Goal: Transaction & Acquisition: Purchase product/service

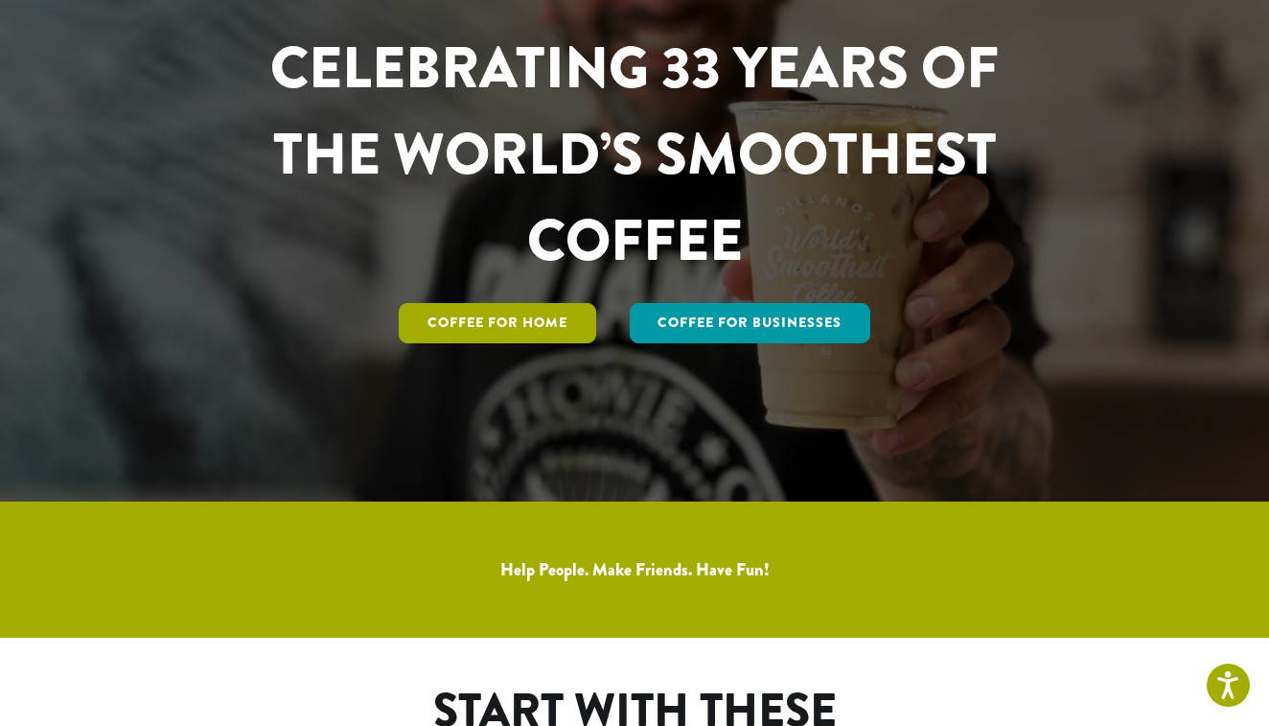
scroll to position [233, 0]
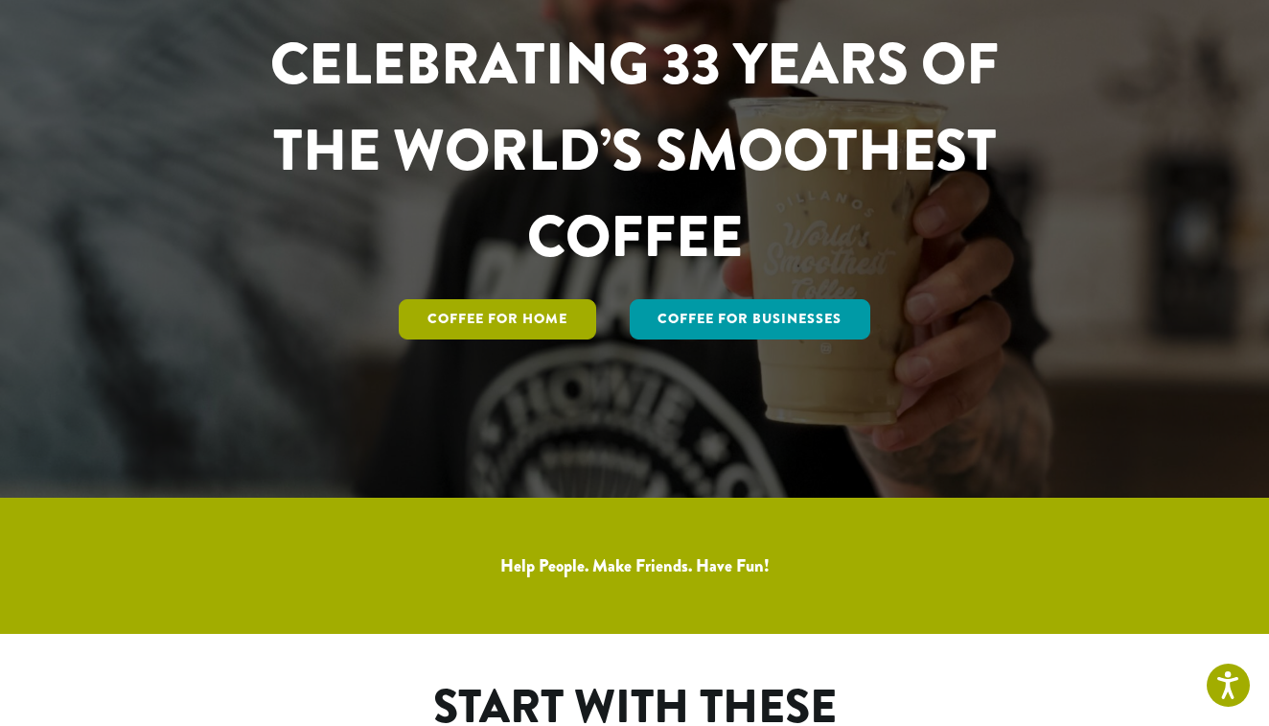
click at [461, 325] on link "Coffee for Home" at bounding box center [497, 319] width 197 height 40
click at [462, 323] on link "Coffee for Home" at bounding box center [497, 319] width 197 height 40
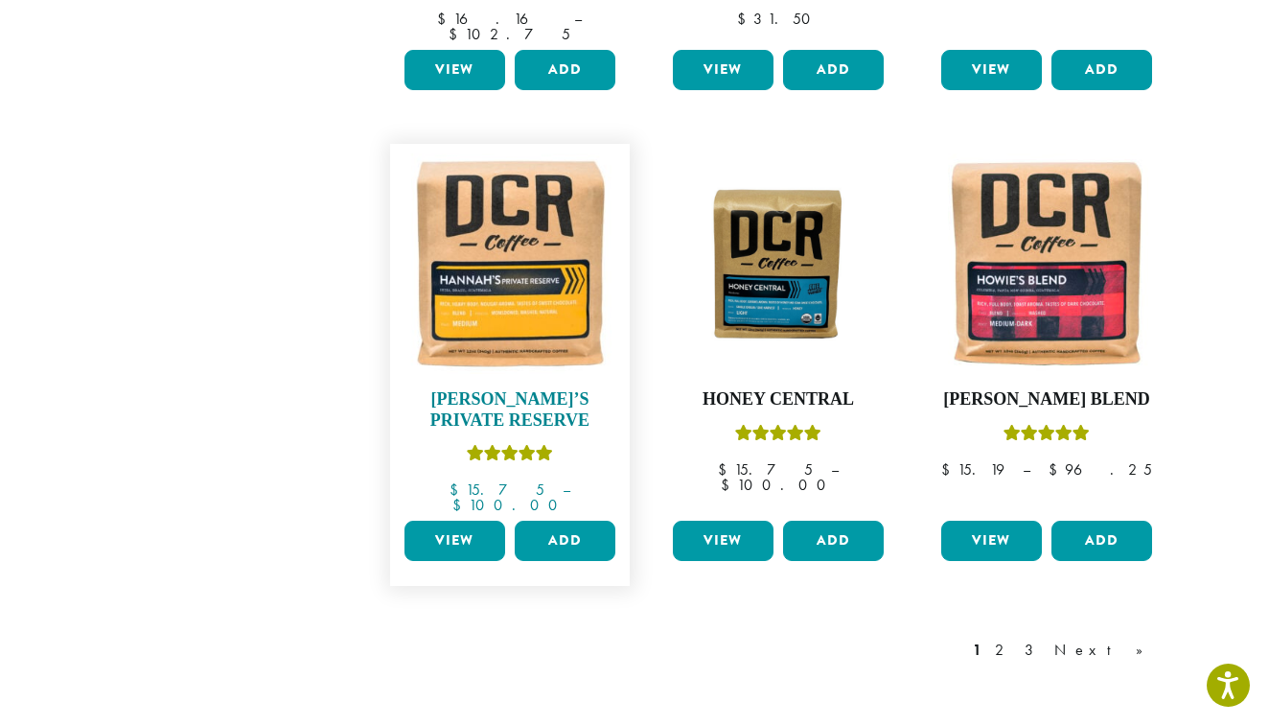
scroll to position [1518, 0]
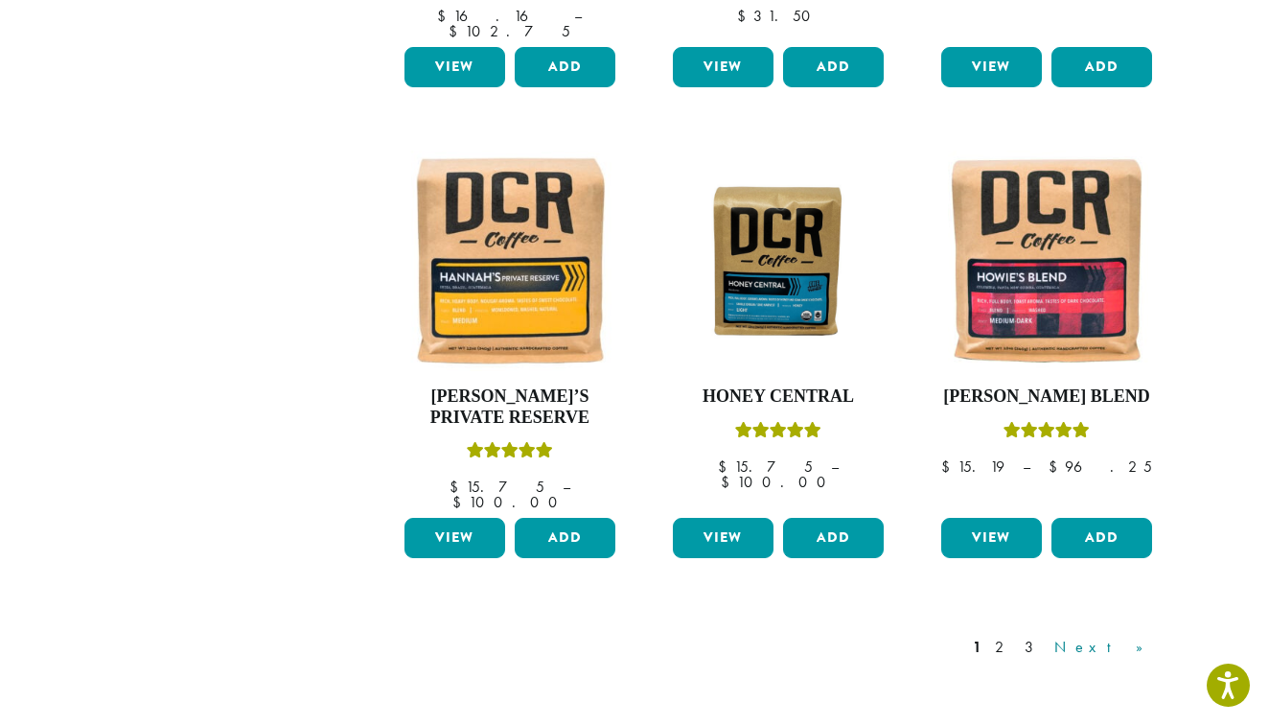
click at [1124, 635] on link "Next »" at bounding box center [1105, 646] width 110 height 23
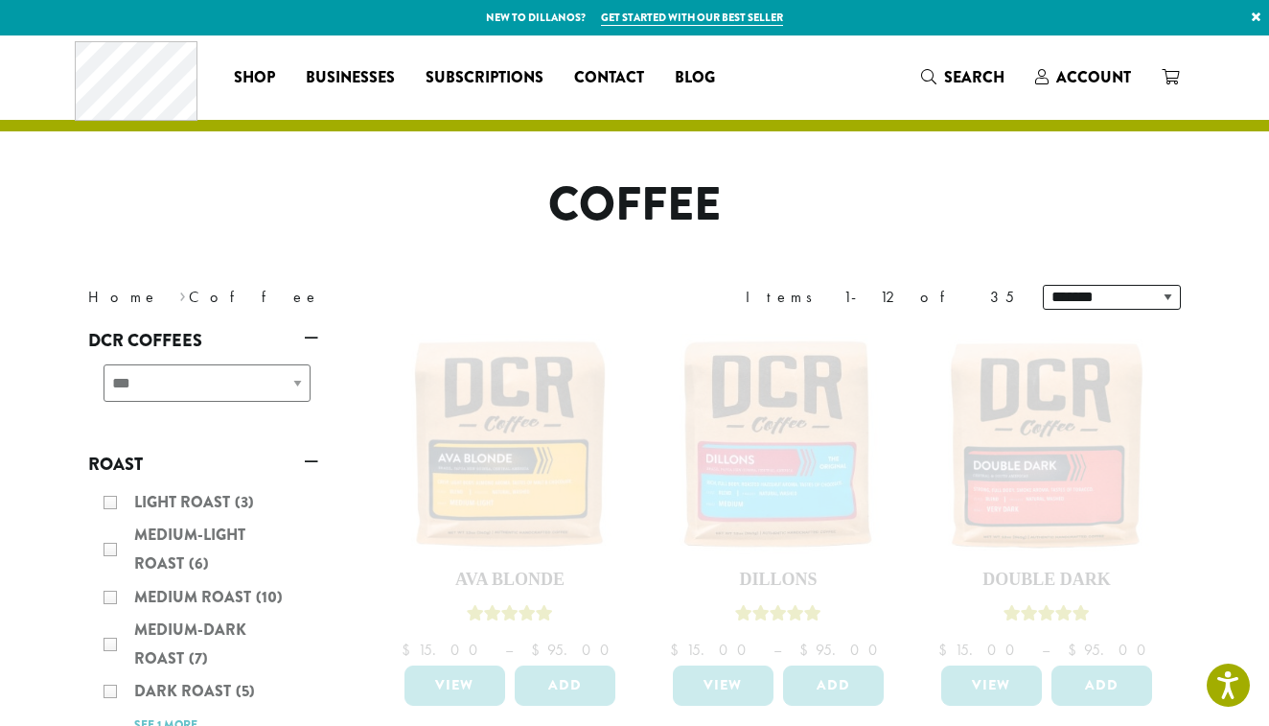
scroll to position [5, 0]
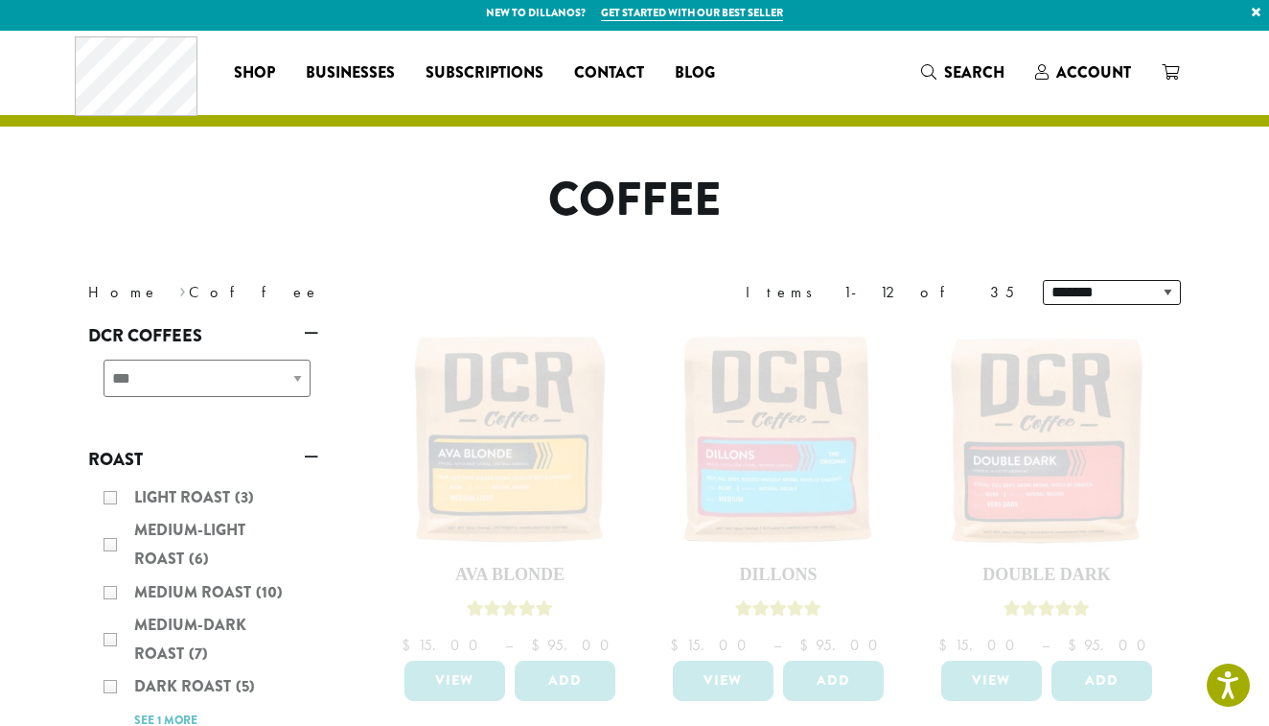
scroll to position [1518, 0]
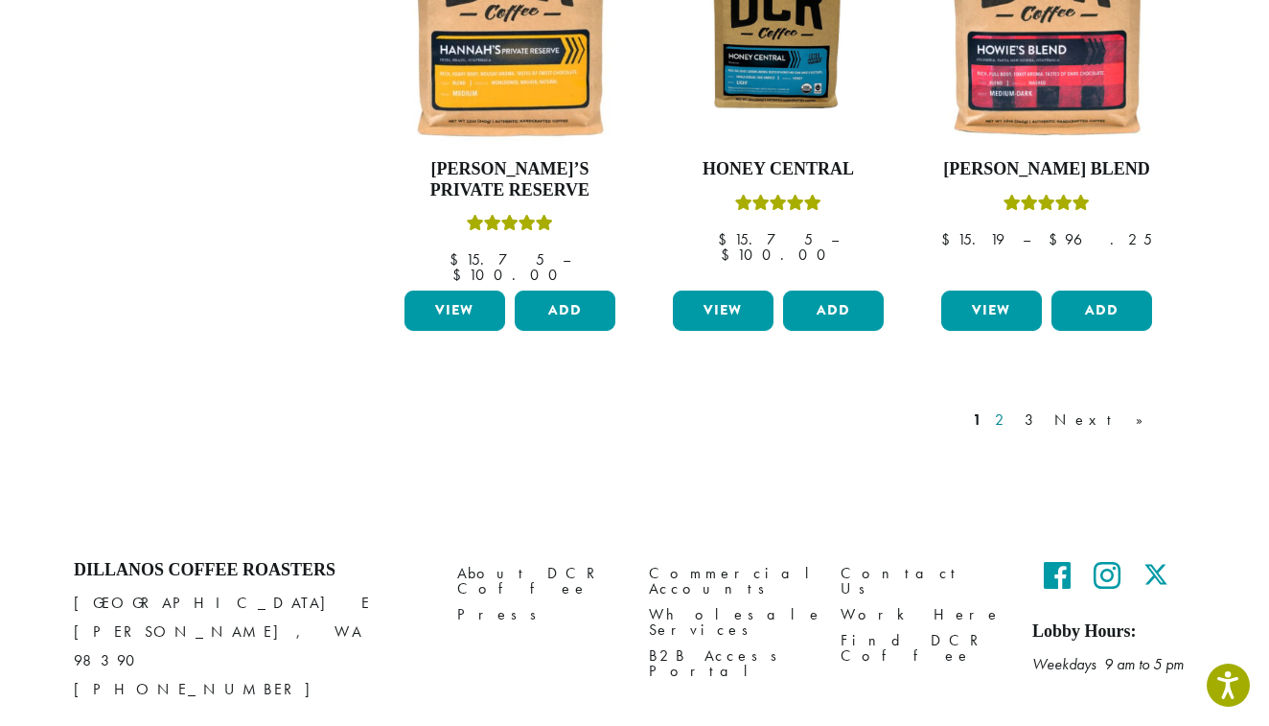
scroll to position [1744, 0]
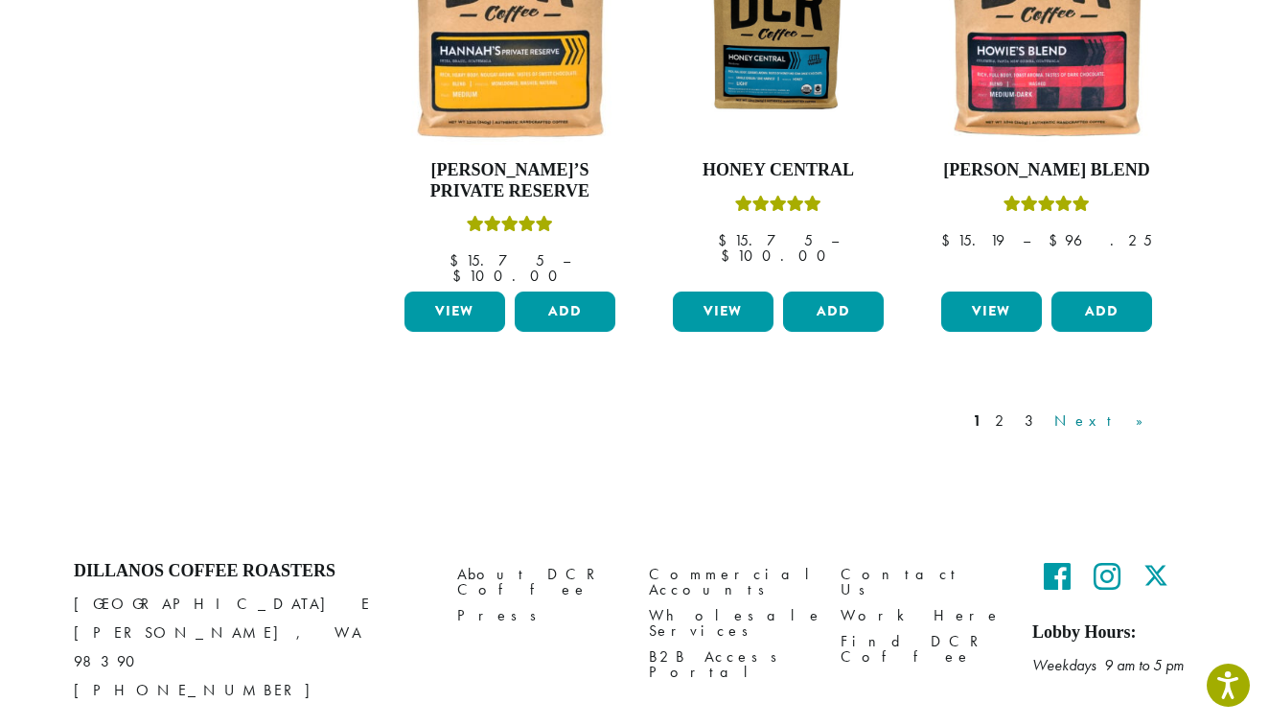
click at [1142, 409] on link "Next »" at bounding box center [1105, 420] width 110 height 23
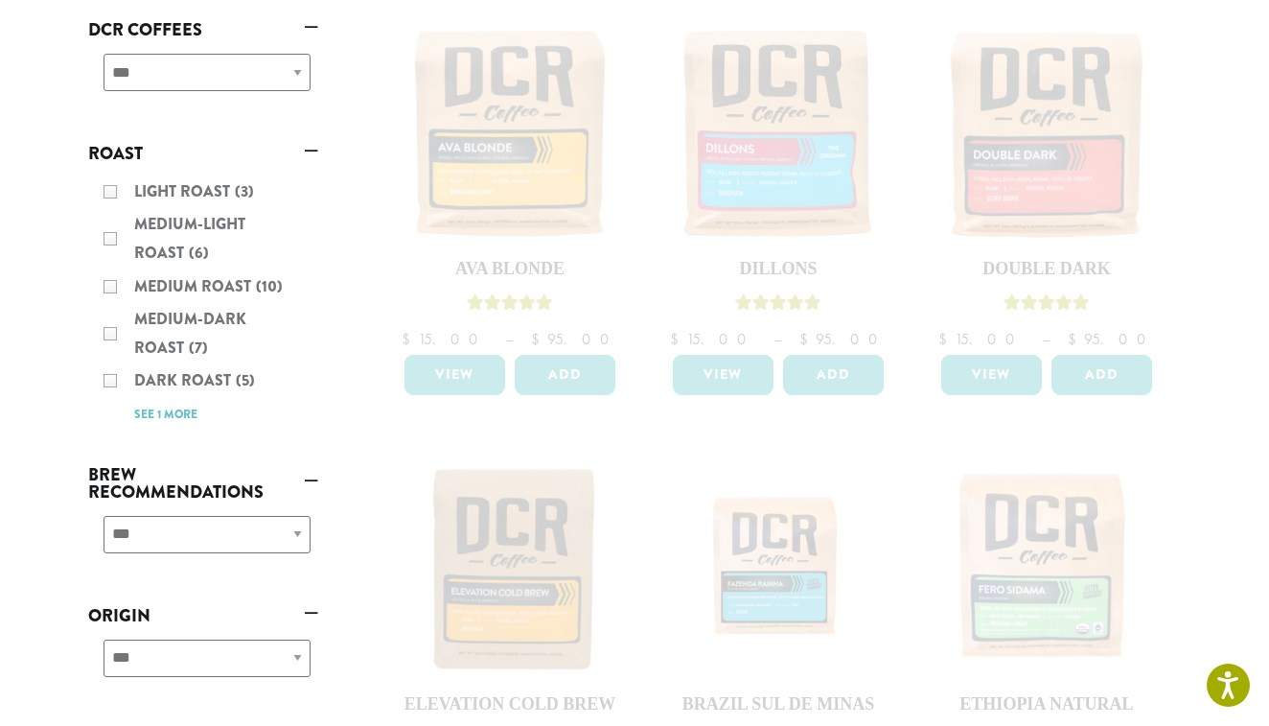
scroll to position [311, 0]
click at [107, 288] on div "Light Roast (3) Medium-Light Roast (6) Medium Roast (10) Medium-Dark Roast (7) …" at bounding box center [203, 302] width 230 height 265
click at [108, 285] on div "Light Roast (3) Medium-Light Roast (6) Medium Roast (10) Medium-Dark Roast (7) …" at bounding box center [203, 302] width 230 height 265
click at [176, 287] on div "Light Roast (3) Medium-Light Roast (6) Medium Roast (10) Medium-Dark Roast (7) …" at bounding box center [203, 302] width 230 height 265
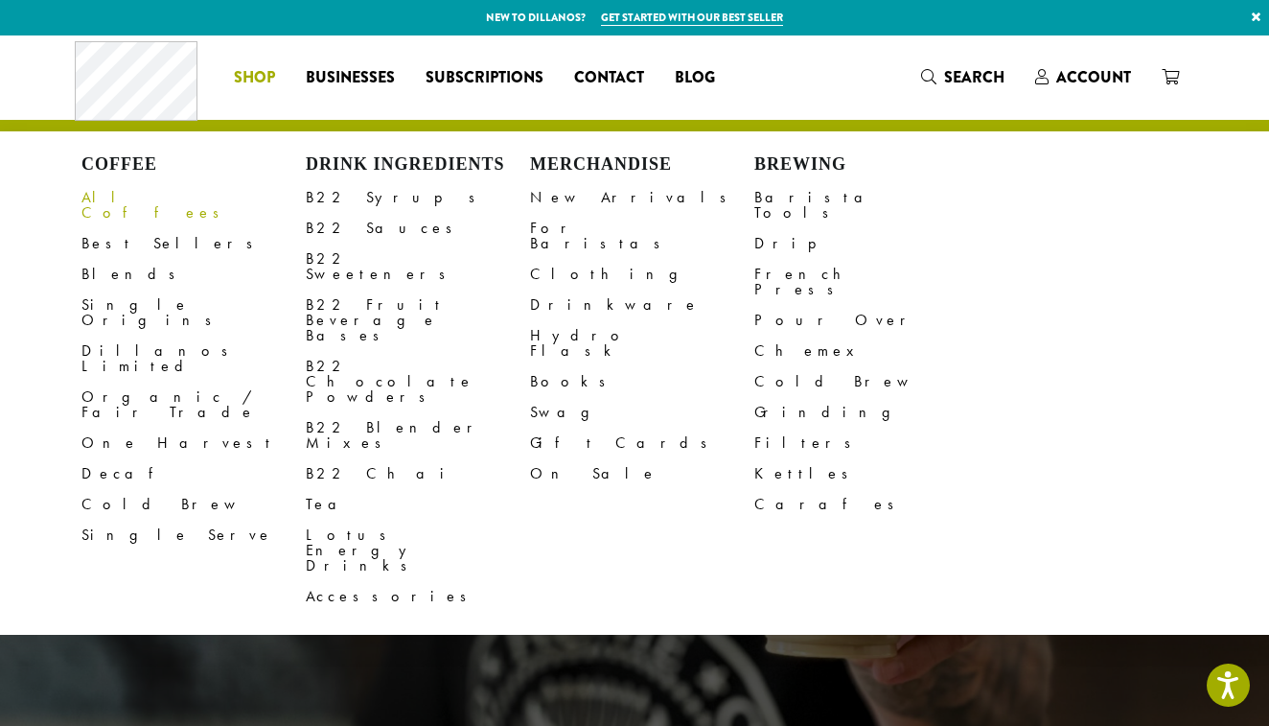
click at [117, 194] on link "All Coffees" at bounding box center [193, 205] width 224 height 46
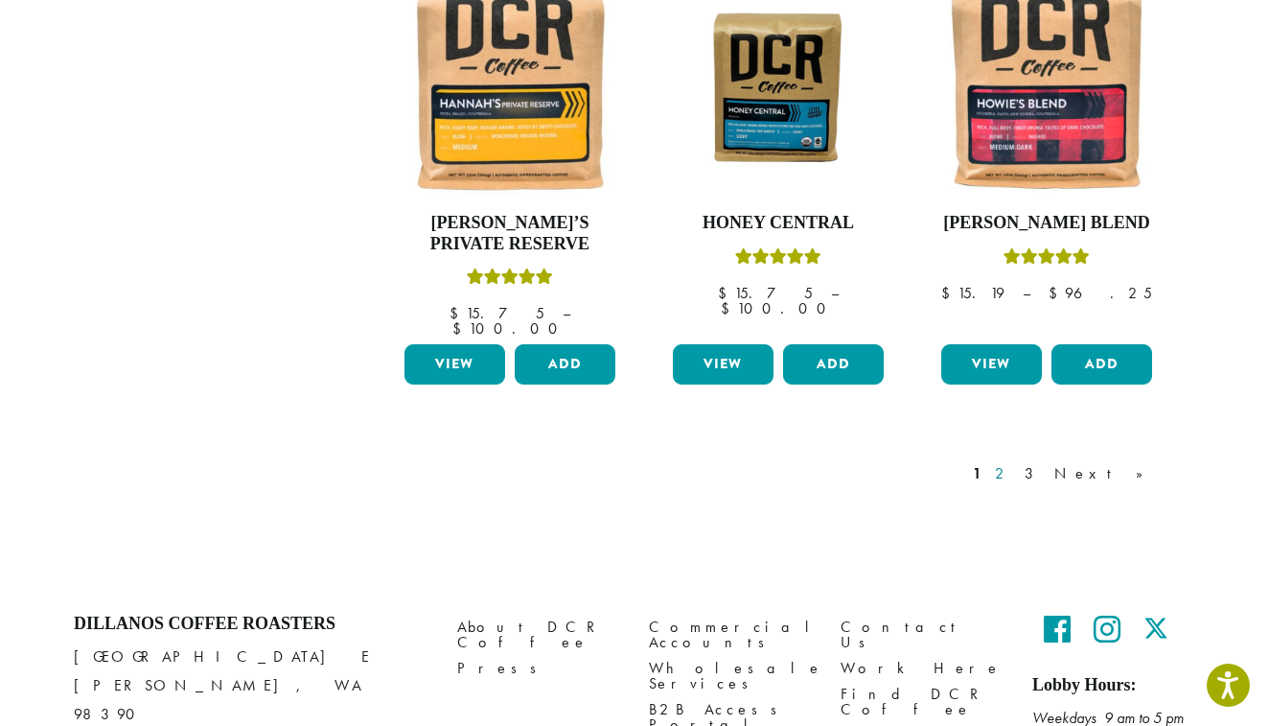
scroll to position [1693, 0]
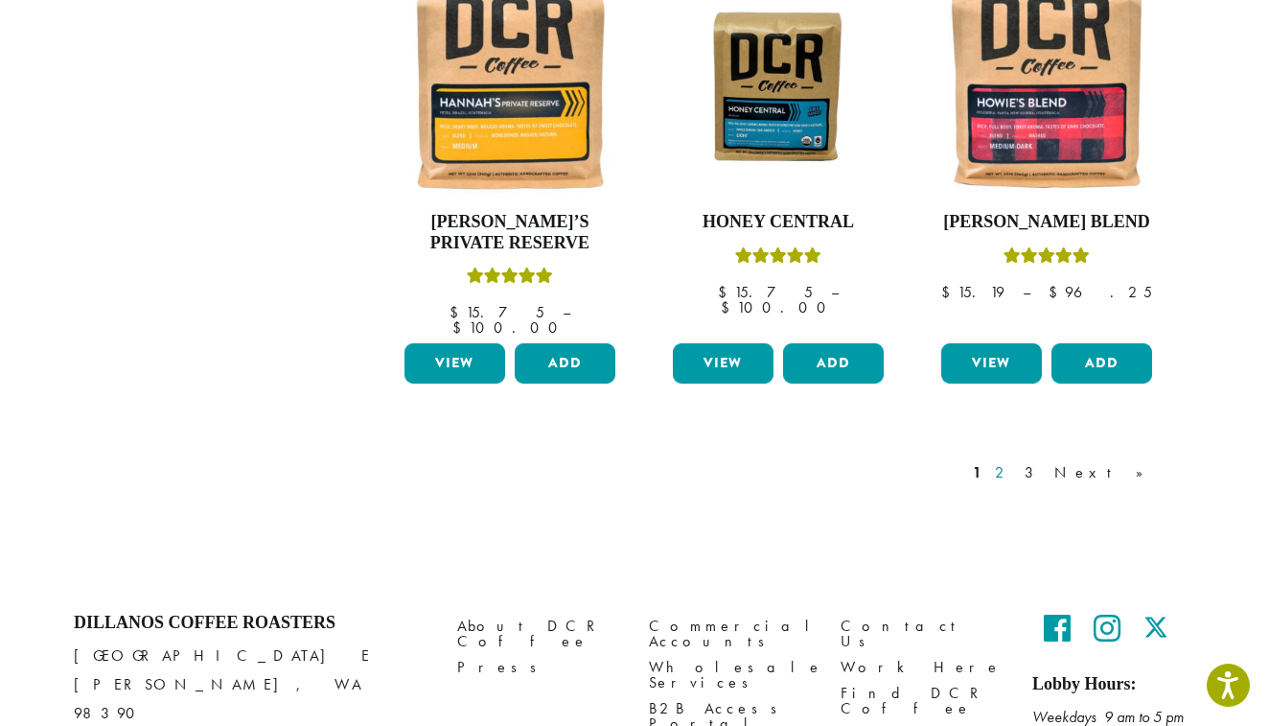
click at [1015, 461] on link "2" at bounding box center [1003, 472] width 24 height 23
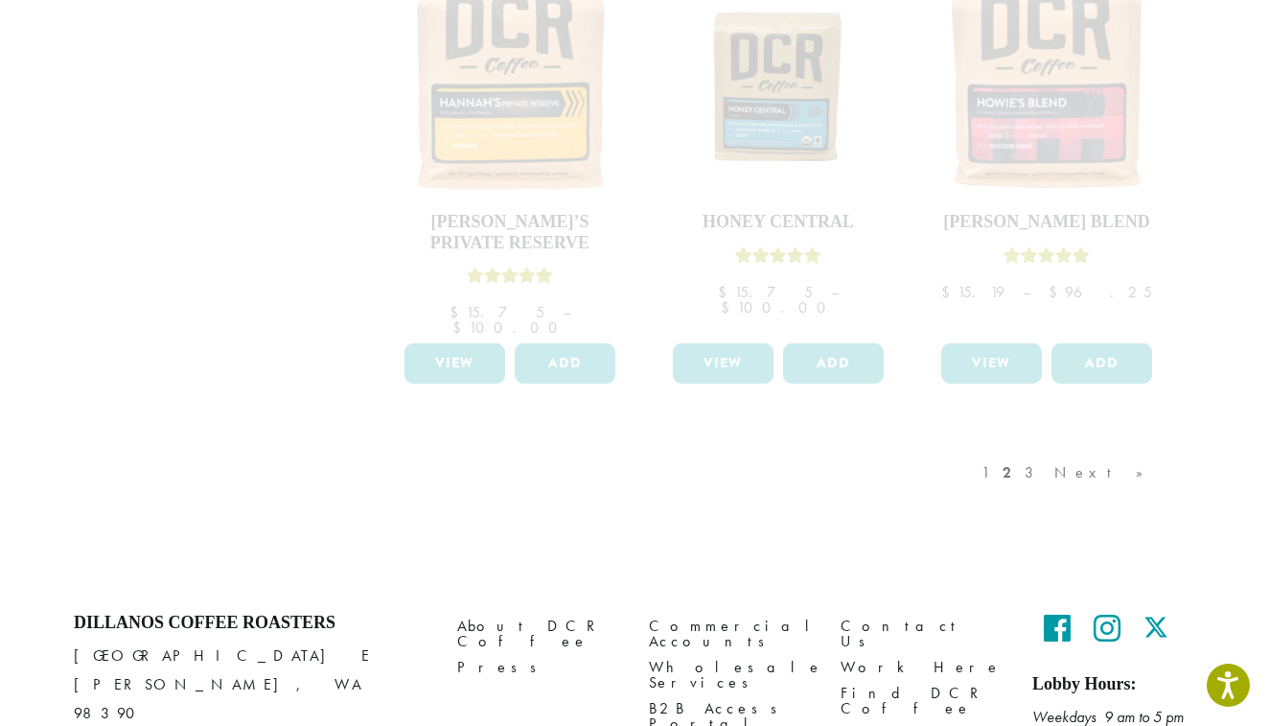
click at [1101, 447] on div "1 2 3 Next »" at bounding box center [1072, 492] width 189 height 90
click at [1143, 447] on div "1 2 3 Next »" at bounding box center [1072, 492] width 189 height 90
click at [1095, 447] on div "1 2 3 Next »" at bounding box center [1072, 492] width 189 height 90
click at [1074, 447] on div "1 2 3 Next »" at bounding box center [1072, 492] width 189 height 90
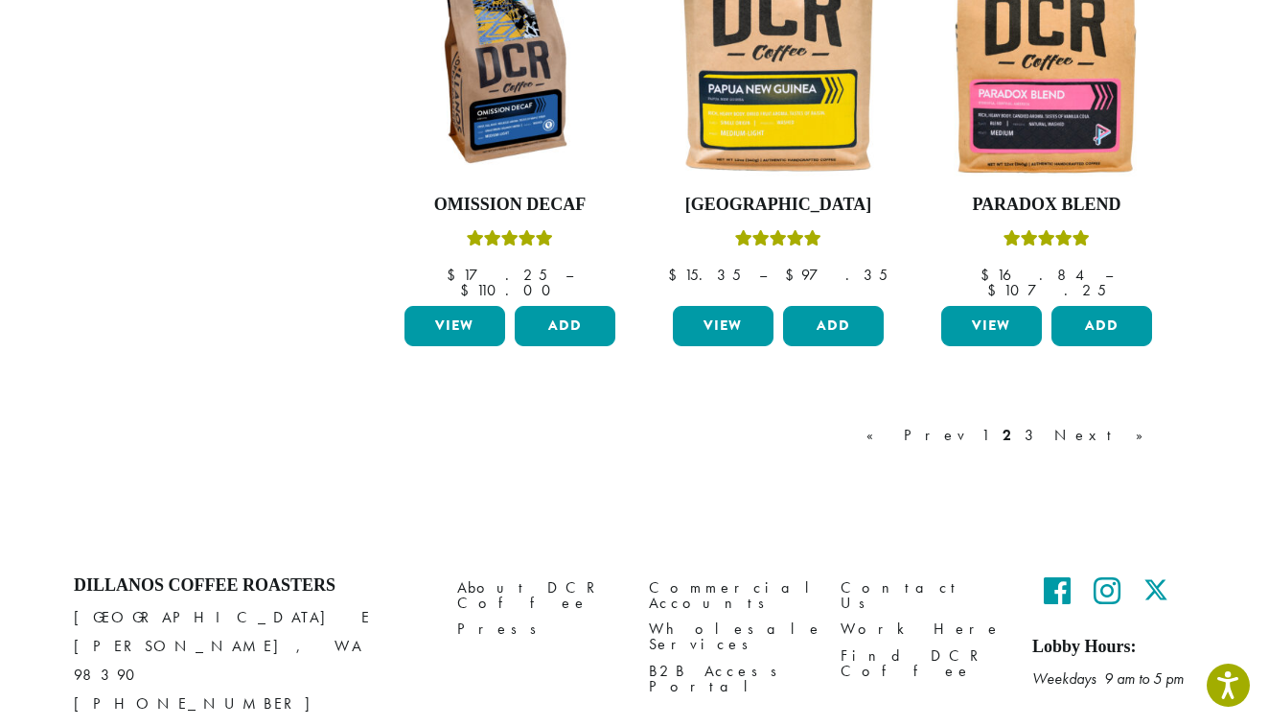
scroll to position [1724, 0]
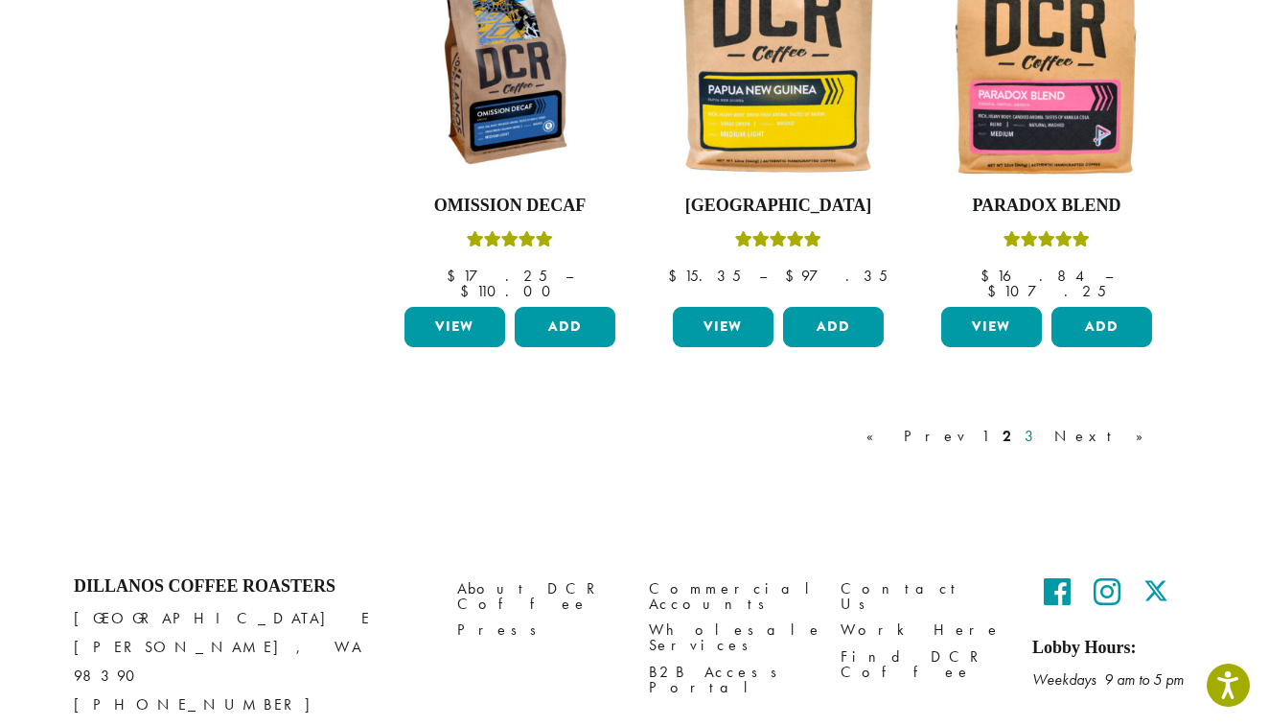
click at [1045, 425] on link "3" at bounding box center [1033, 436] width 24 height 23
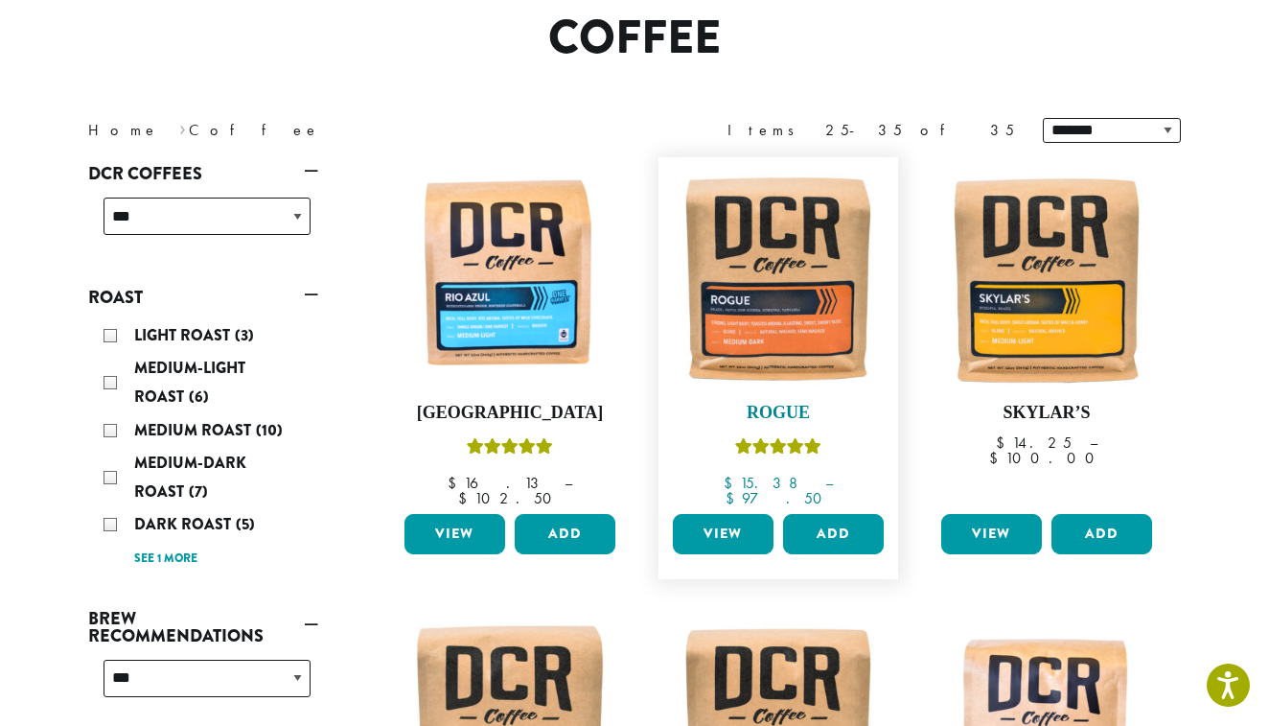
scroll to position [165, 0]
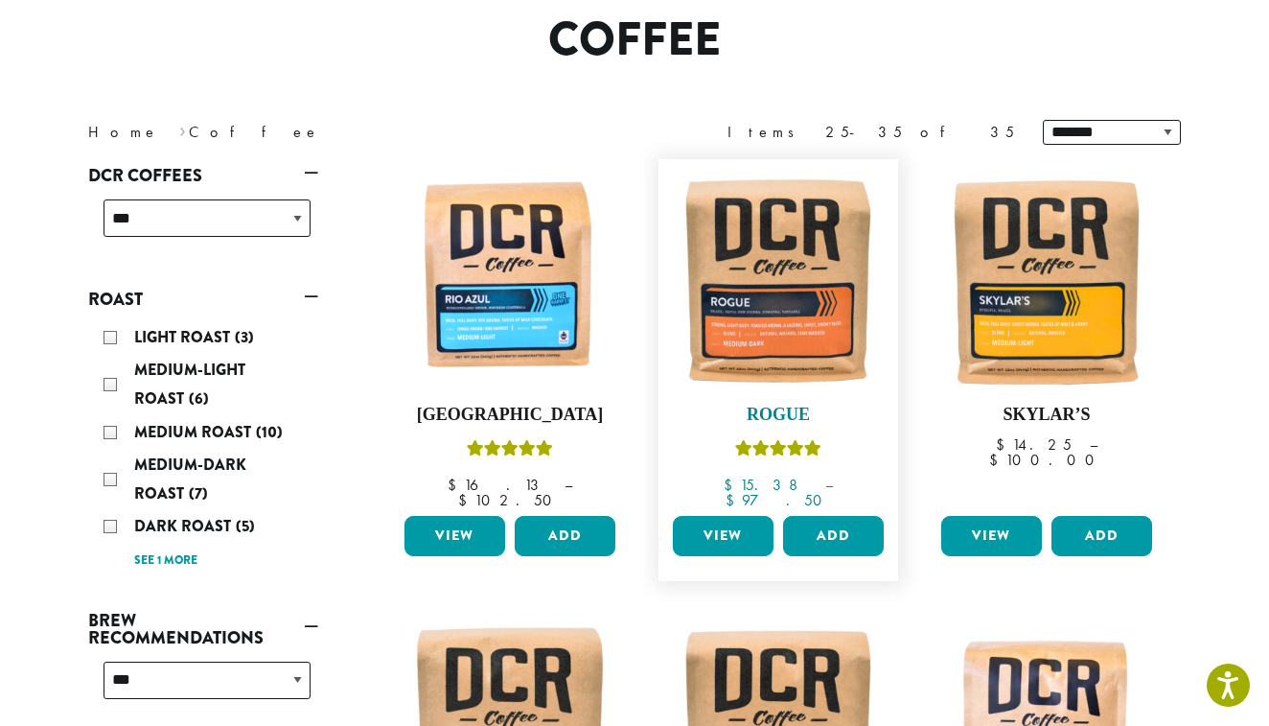
click at [769, 291] on img at bounding box center [778, 279] width 220 height 220
click at [716, 518] on link "View" at bounding box center [723, 536] width 101 height 40
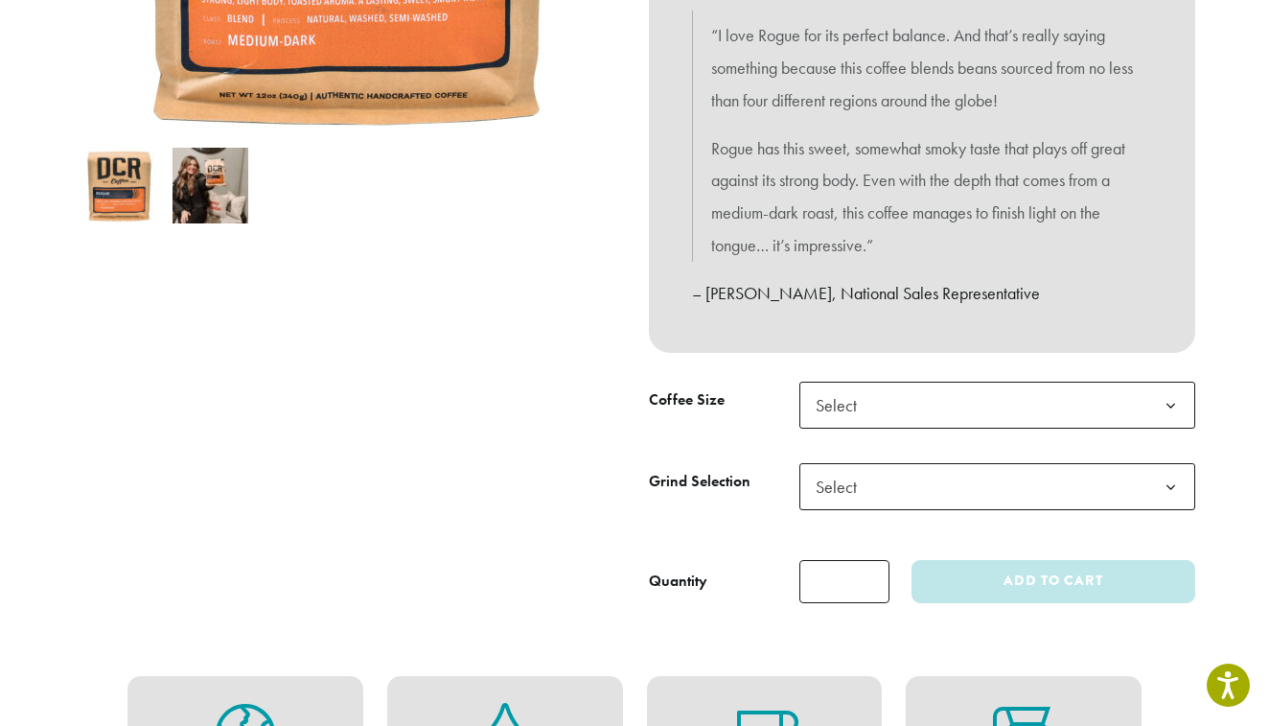
scroll to position [561, 0]
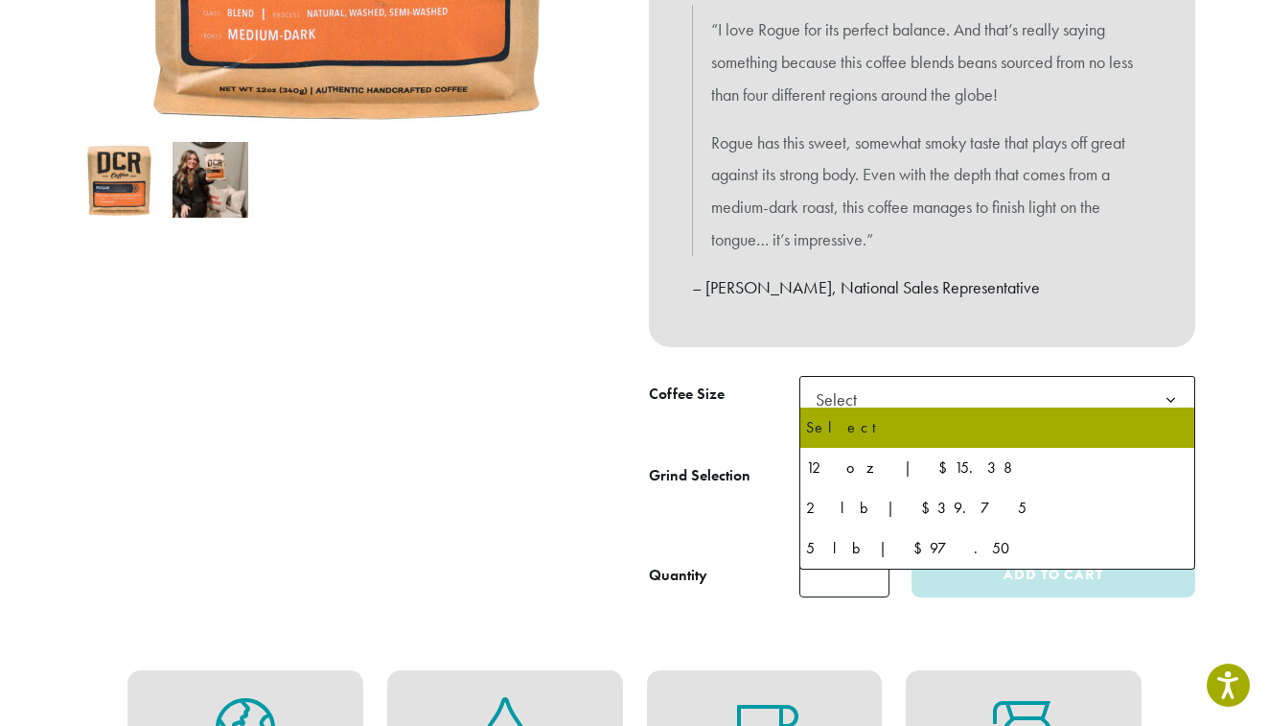
click at [872, 389] on span "Select" at bounding box center [842, 399] width 68 height 37
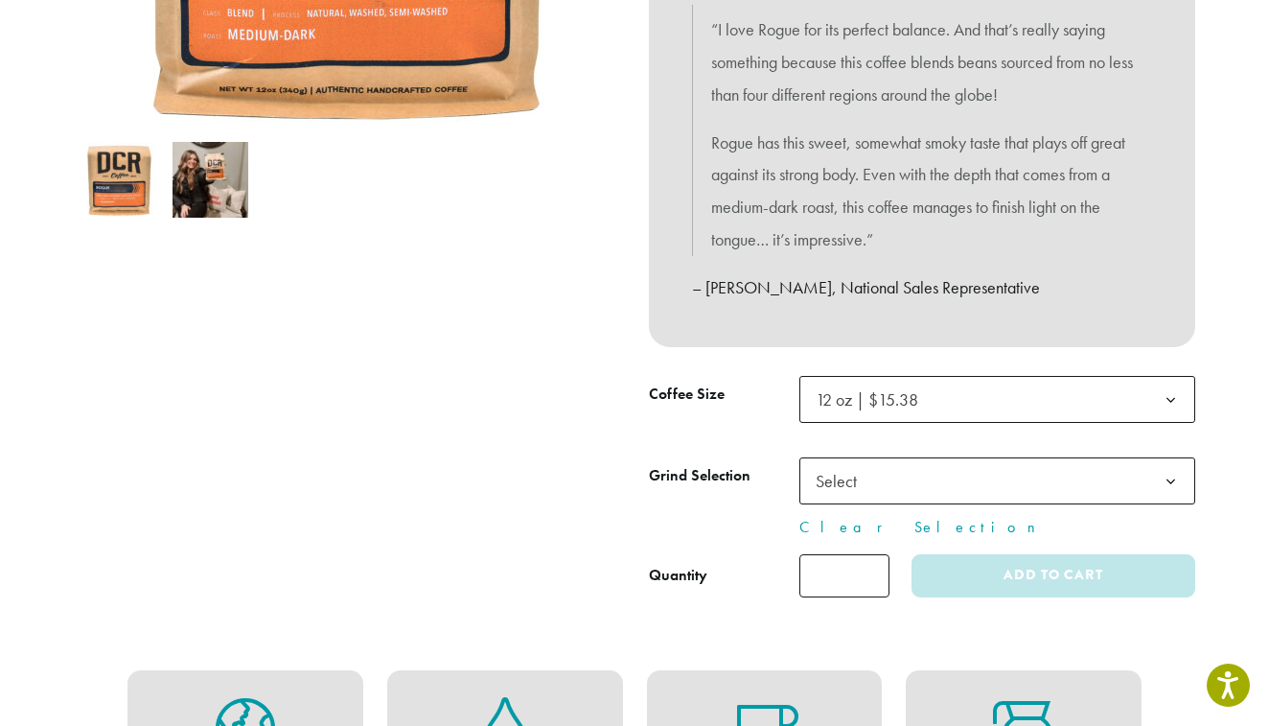
click at [856, 477] on span "Select" at bounding box center [842, 480] width 68 height 37
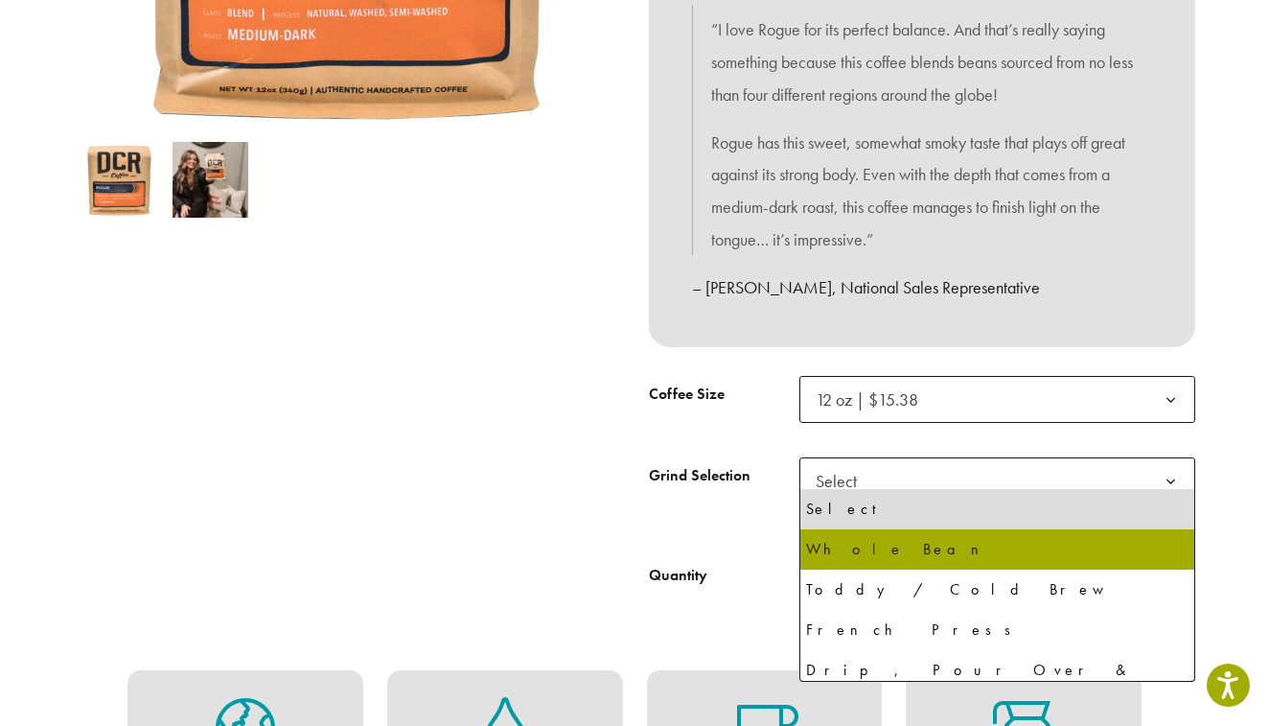
select select "*********"
select select "**********"
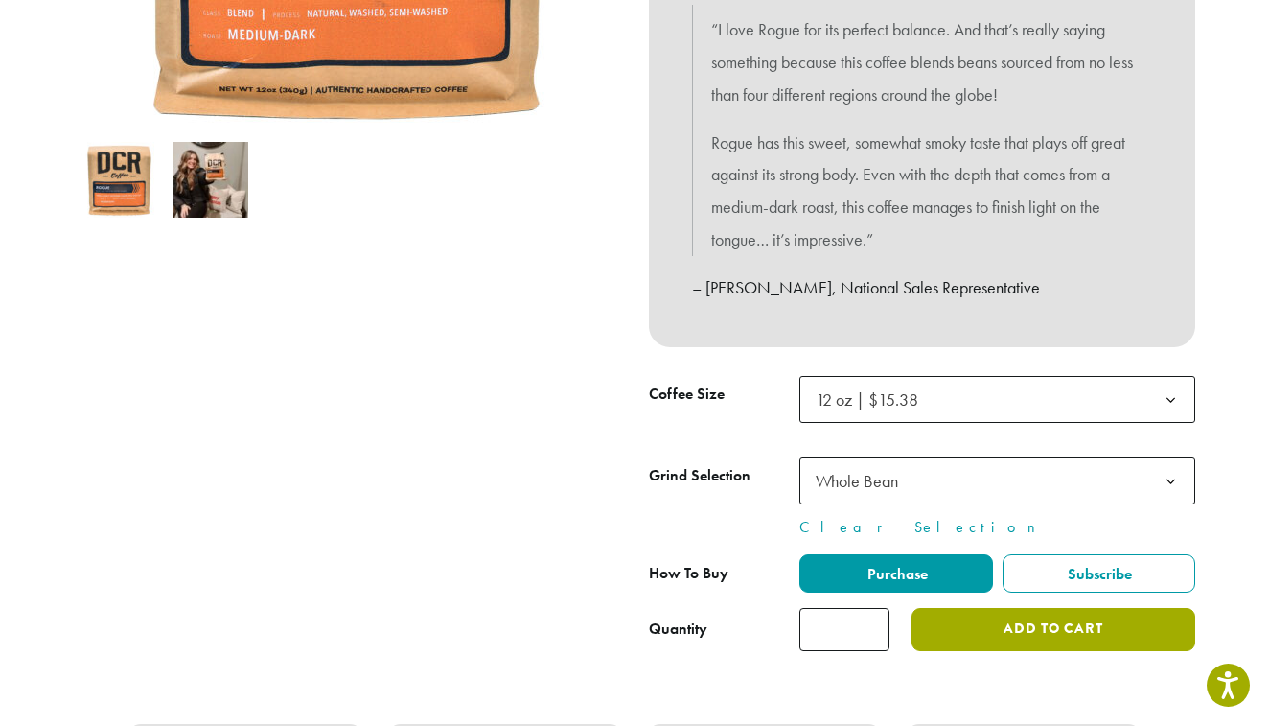
click at [1024, 618] on button "Add to cart" at bounding box center [1054, 629] width 284 height 43
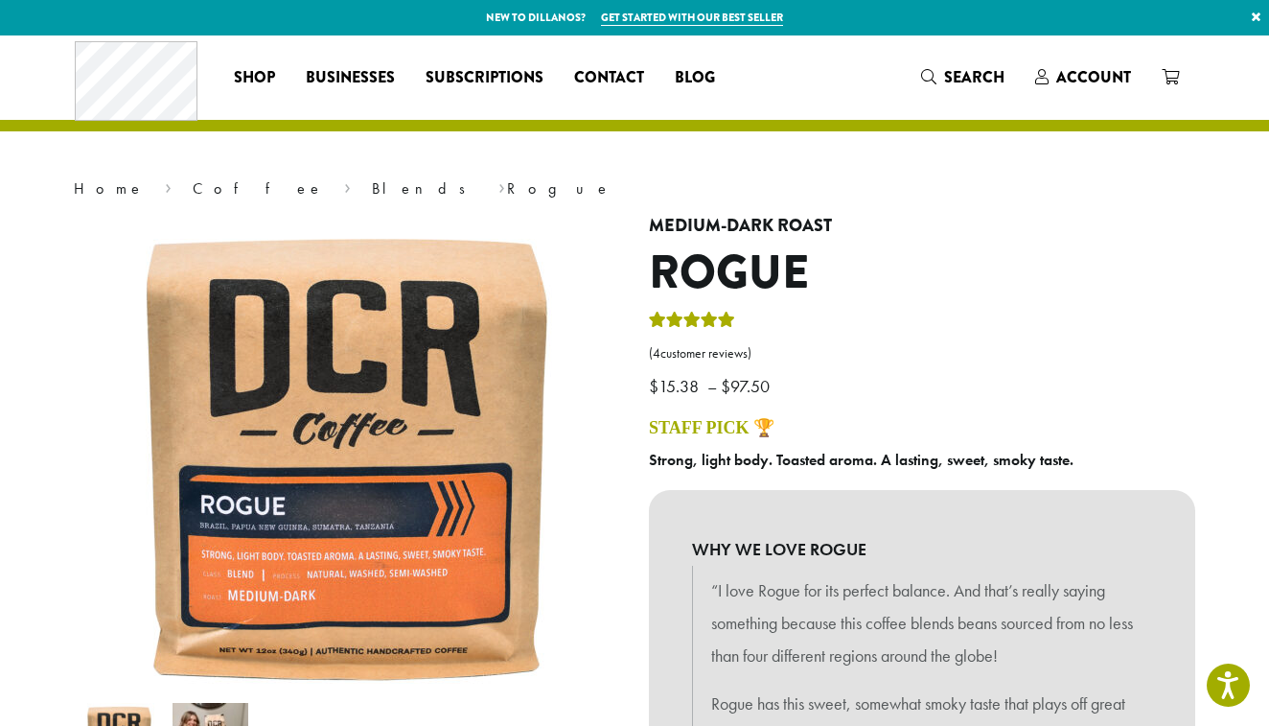
click at [695, 318] on icon "Rated 5.00 out of 5" at bounding box center [691, 319] width 17 height 15
click at [693, 353] on link "( 4 customer reviews)" at bounding box center [922, 353] width 546 height 19
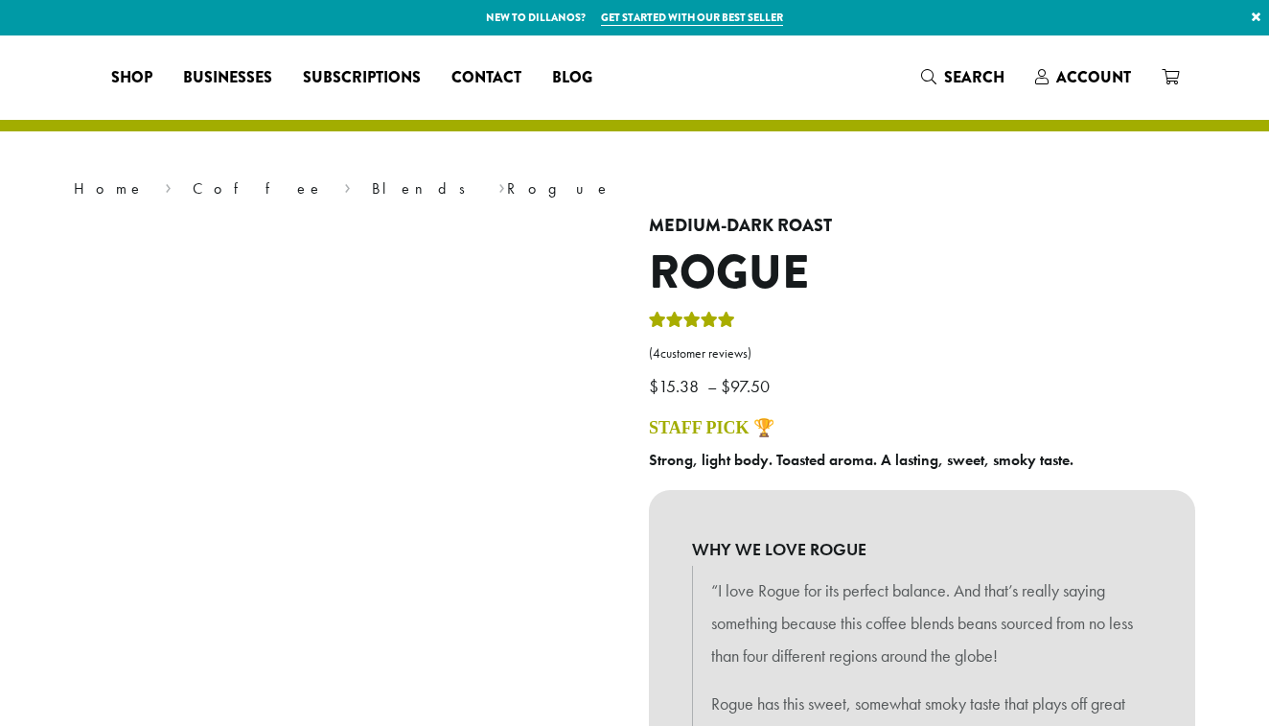
select select "*********"
select select "**********"
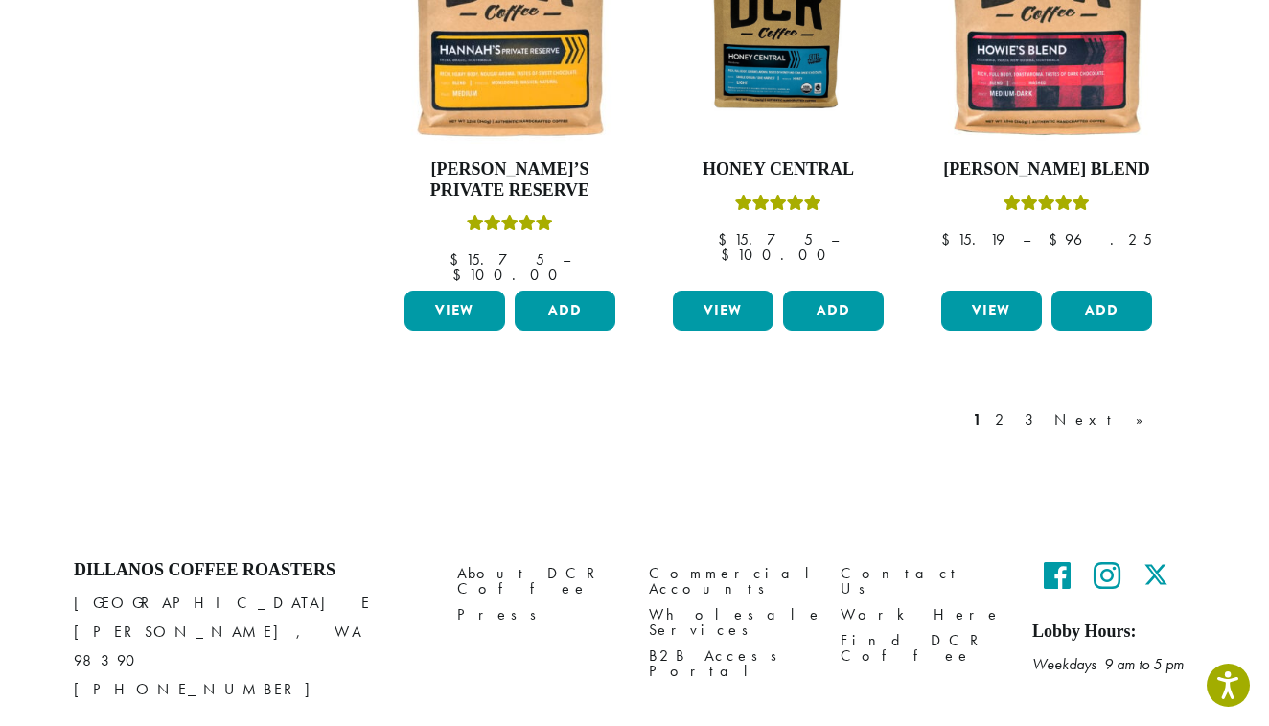
scroll to position [1744, 0]
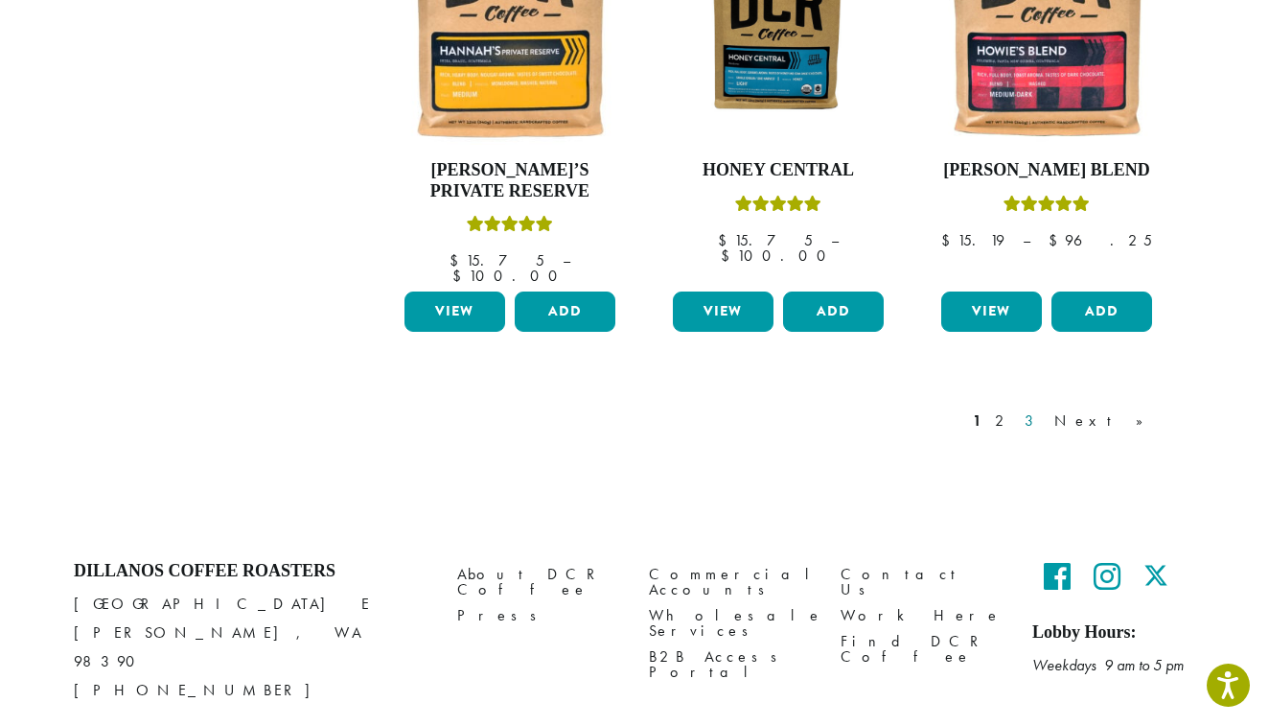
click at [1045, 409] on link "3" at bounding box center [1033, 420] width 24 height 23
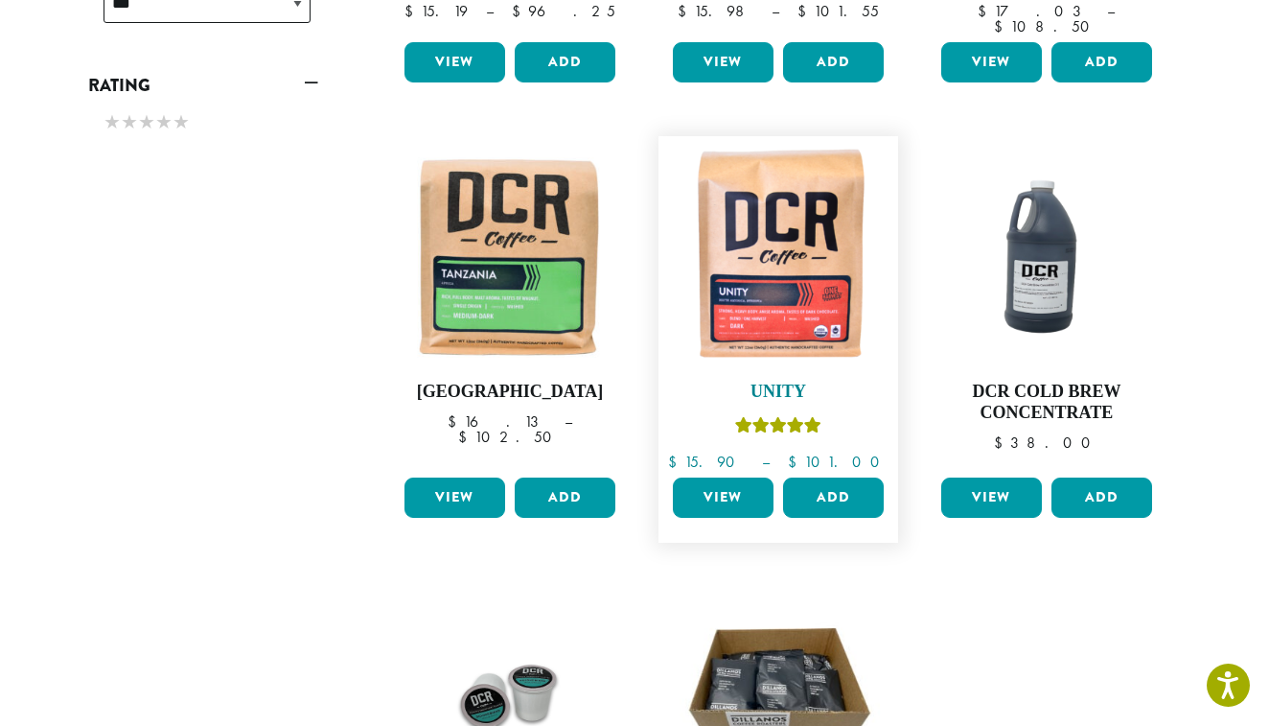
scroll to position [1090, 0]
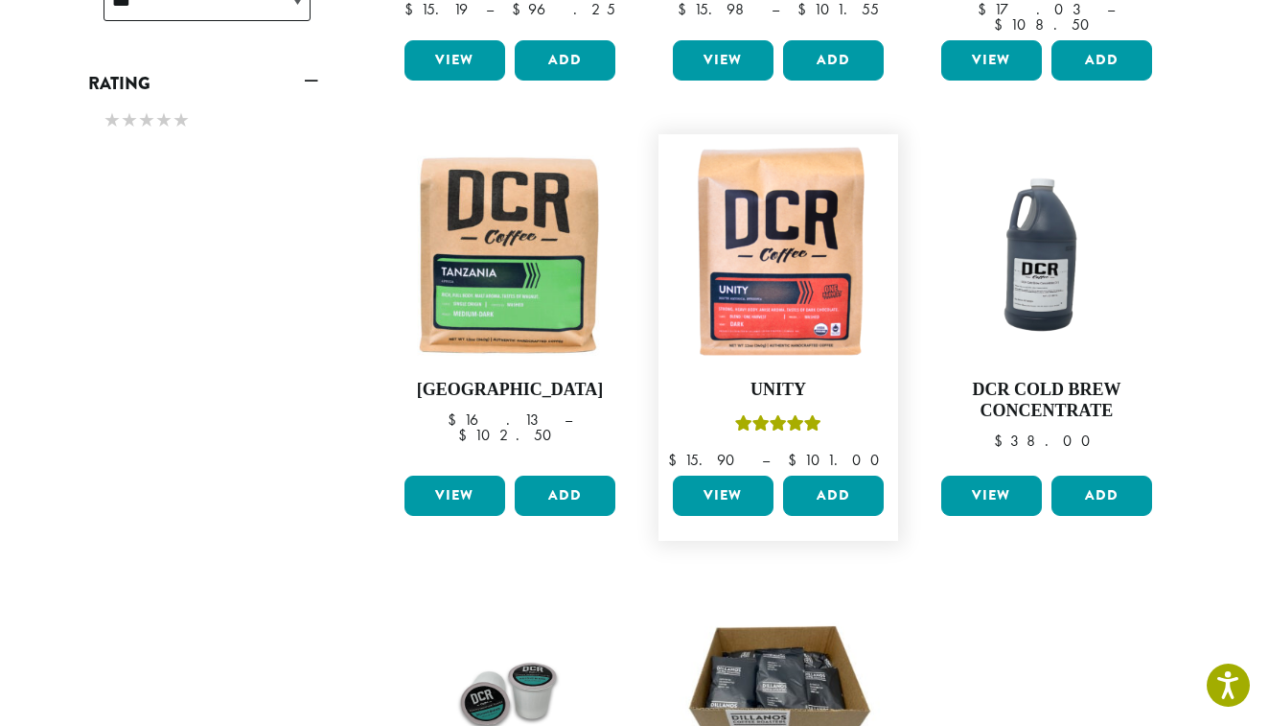
click at [723, 475] on link "View" at bounding box center [723, 495] width 101 height 40
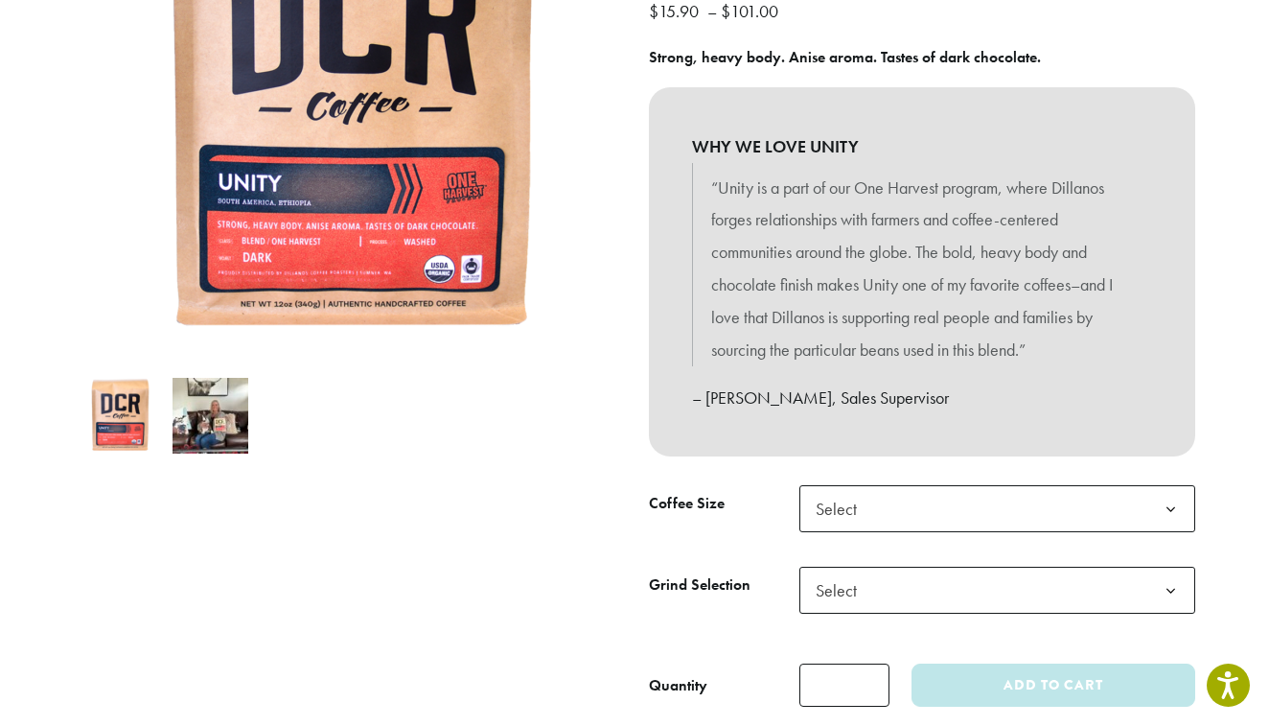
scroll to position [387, 0]
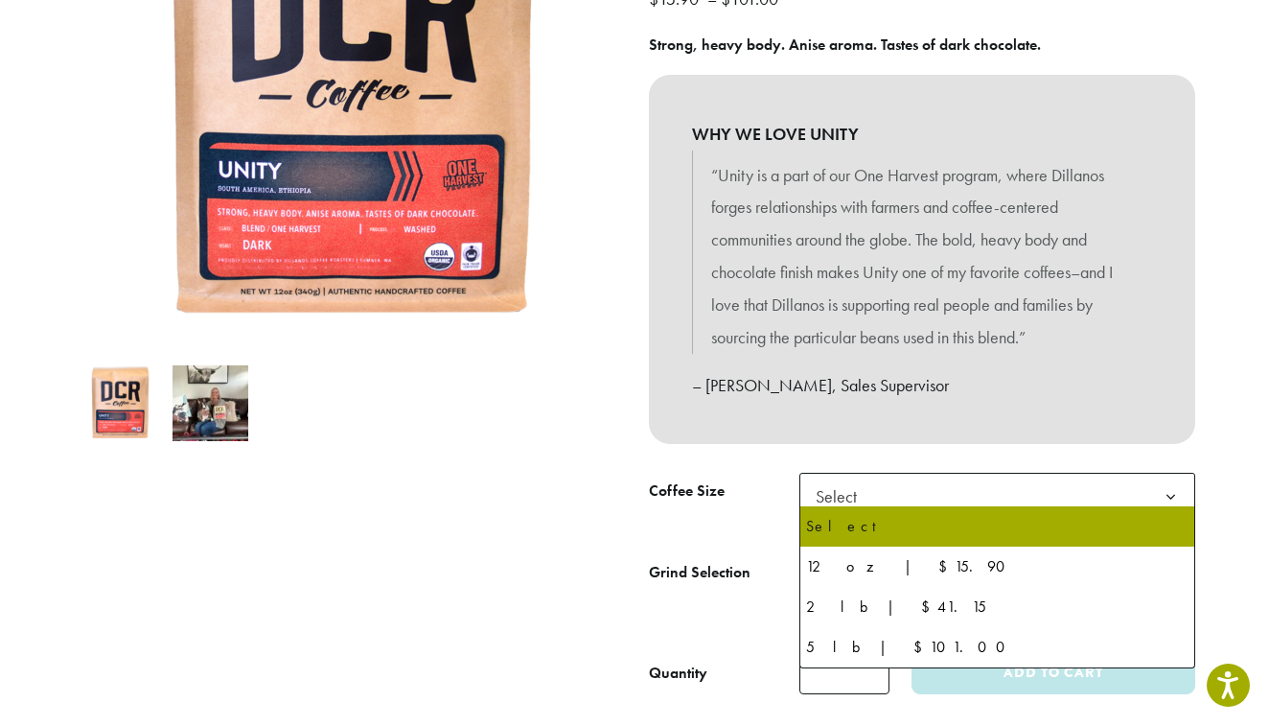
click at [1168, 486] on b at bounding box center [1170, 496] width 47 height 47
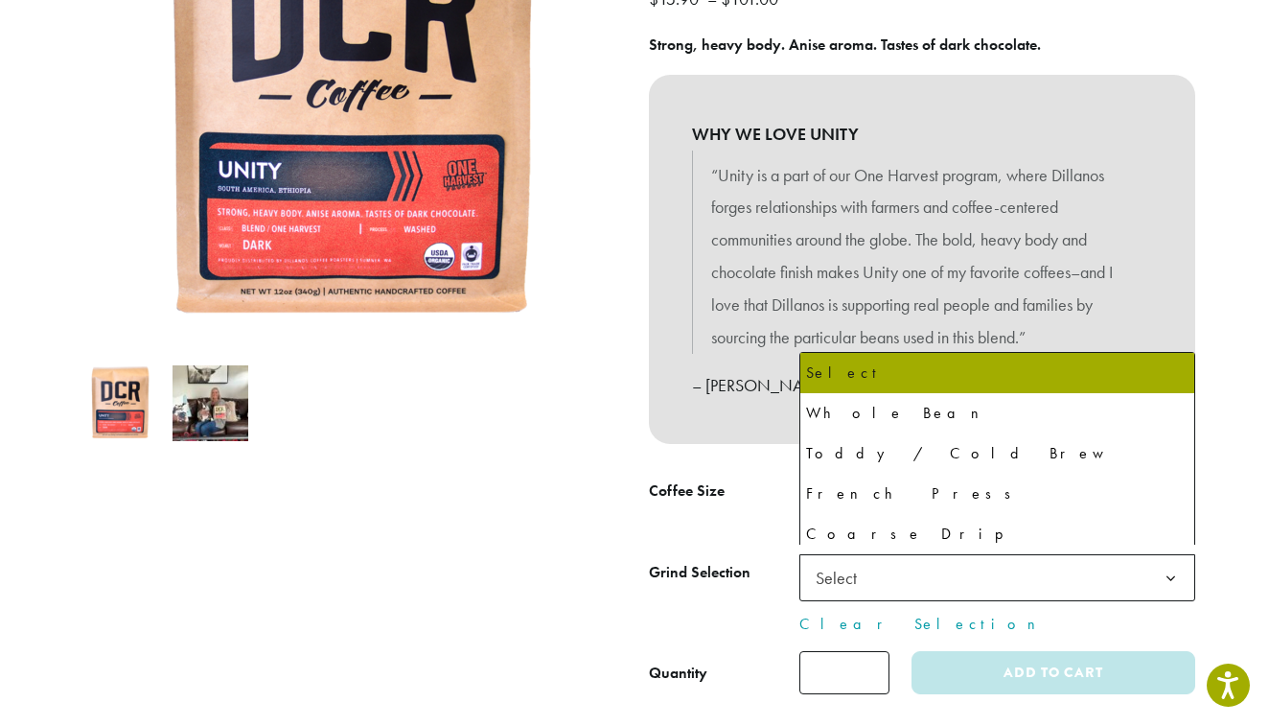
click at [902, 582] on span "Select" at bounding box center [997, 577] width 396 height 47
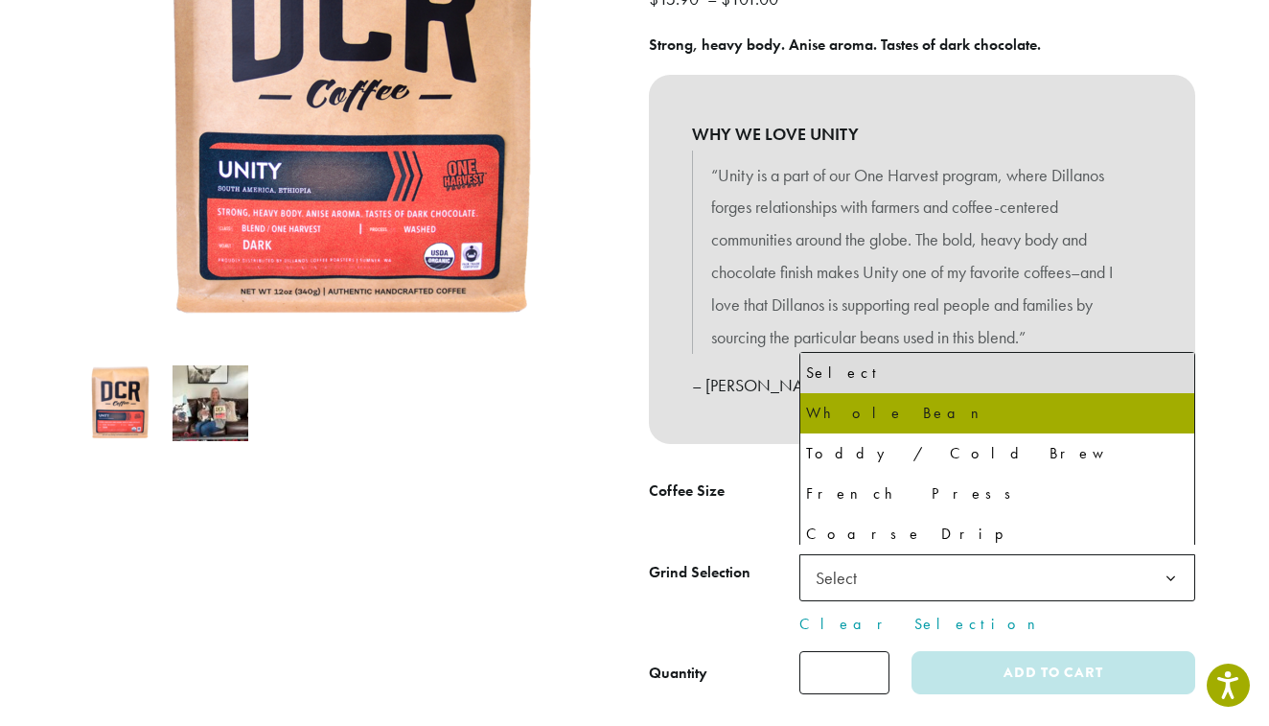
select select "*********"
select select "**********"
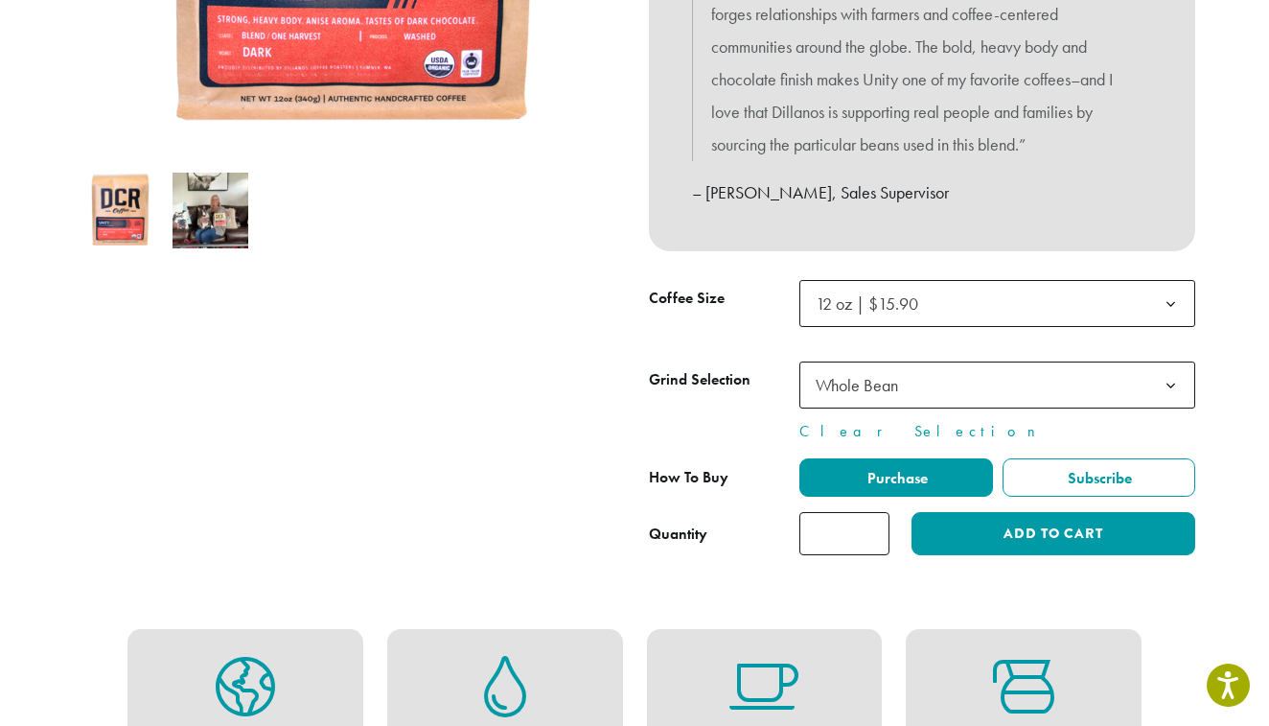
scroll to position [582, 0]
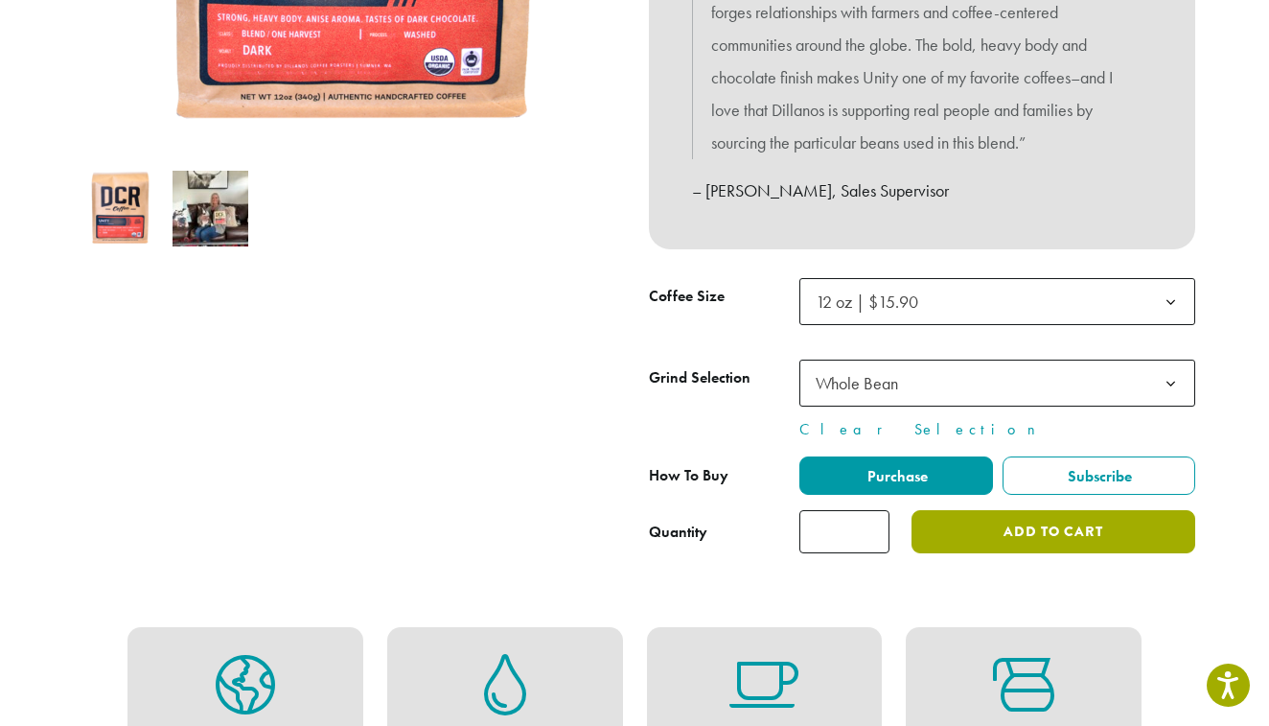
click at [1062, 527] on button "Add to cart" at bounding box center [1054, 531] width 284 height 43
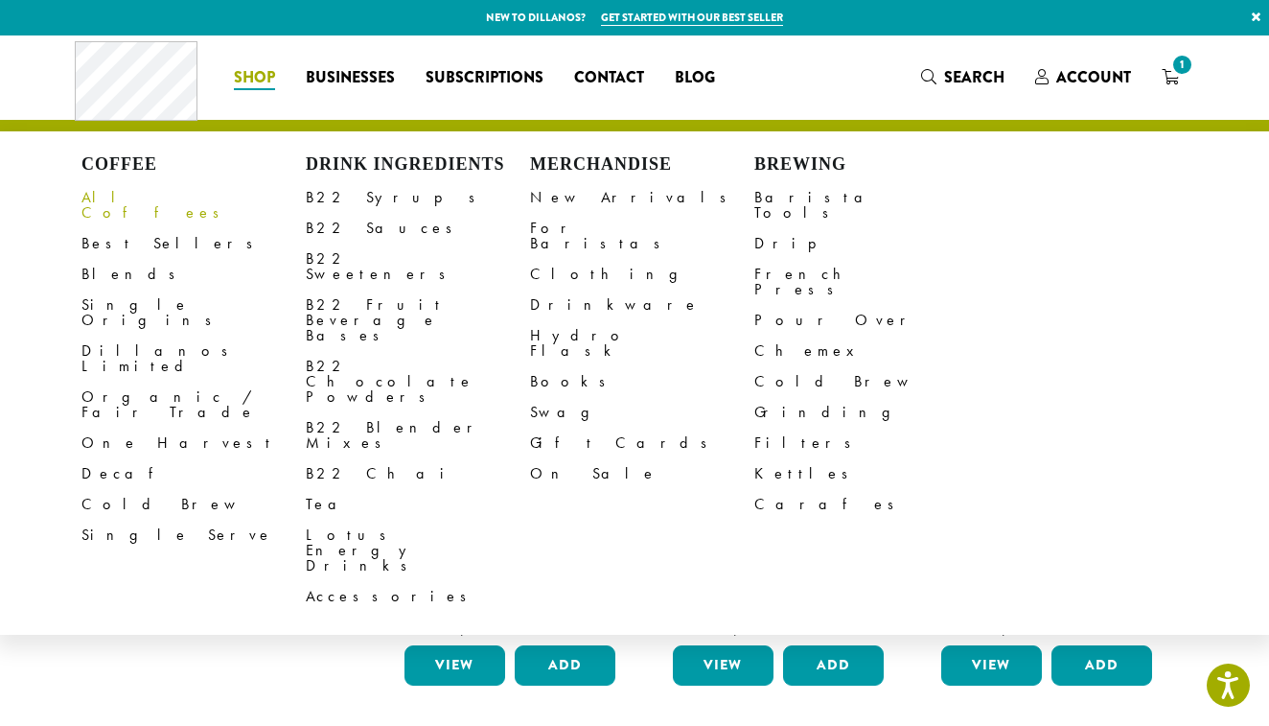
click at [113, 196] on link "All Coffees" at bounding box center [193, 205] width 224 height 46
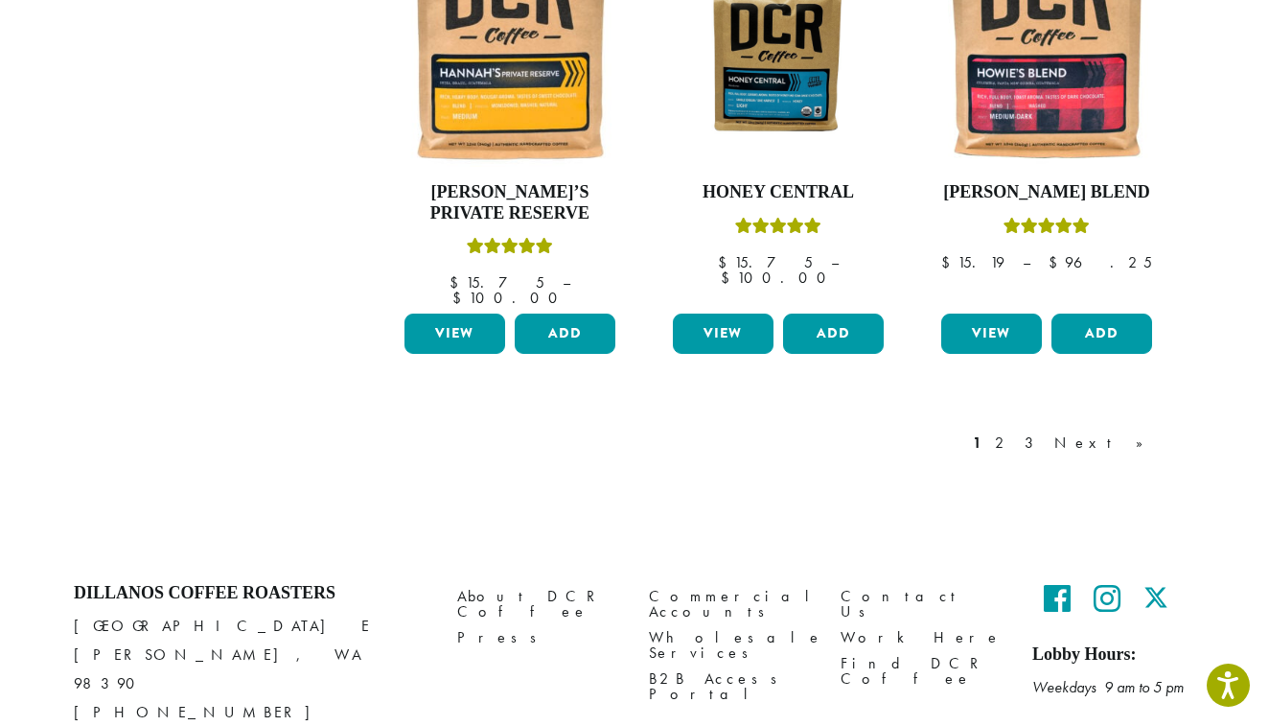
scroll to position [1725, 0]
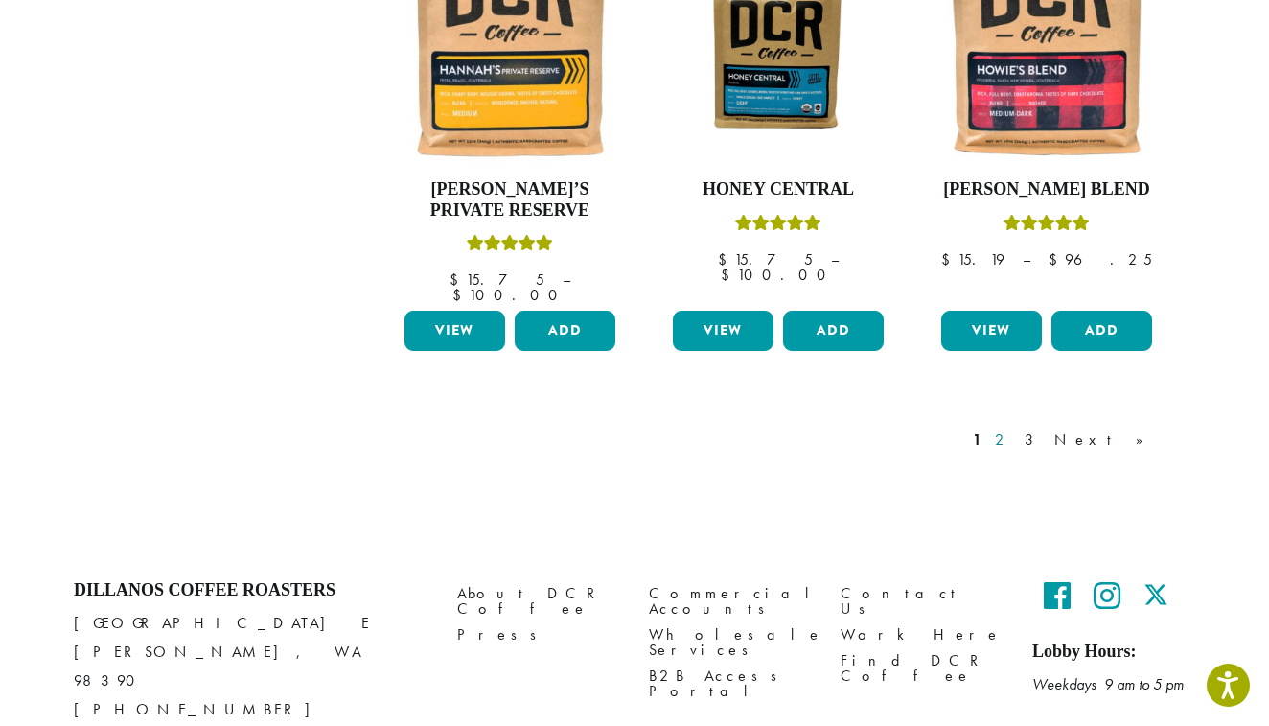
click at [1015, 428] on link "2" at bounding box center [1003, 439] width 24 height 23
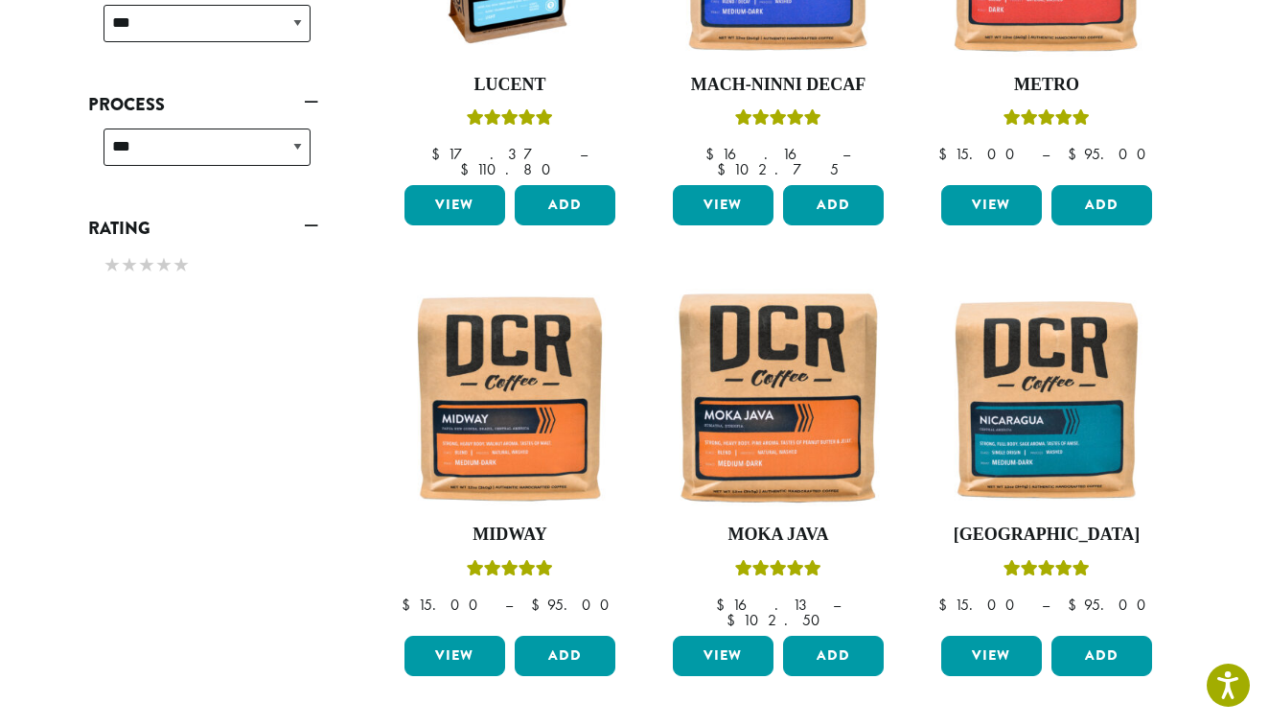
scroll to position [400, 0]
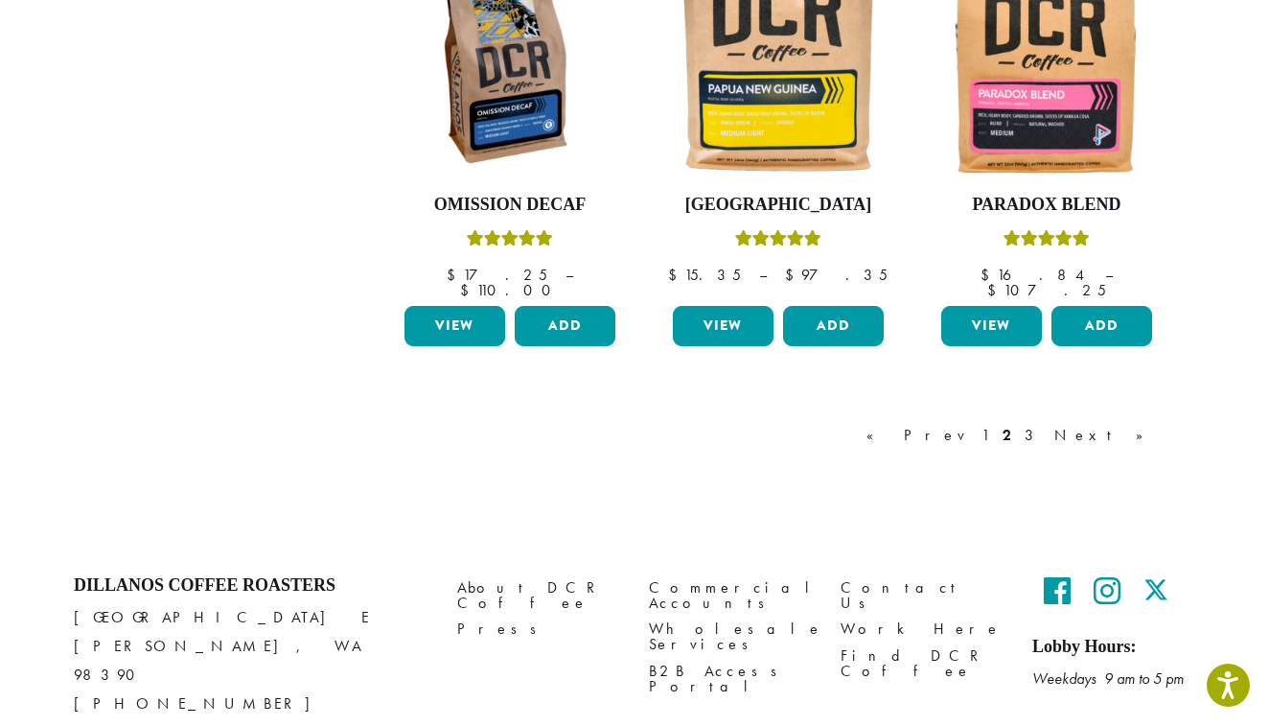
scroll to position [1724, 0]
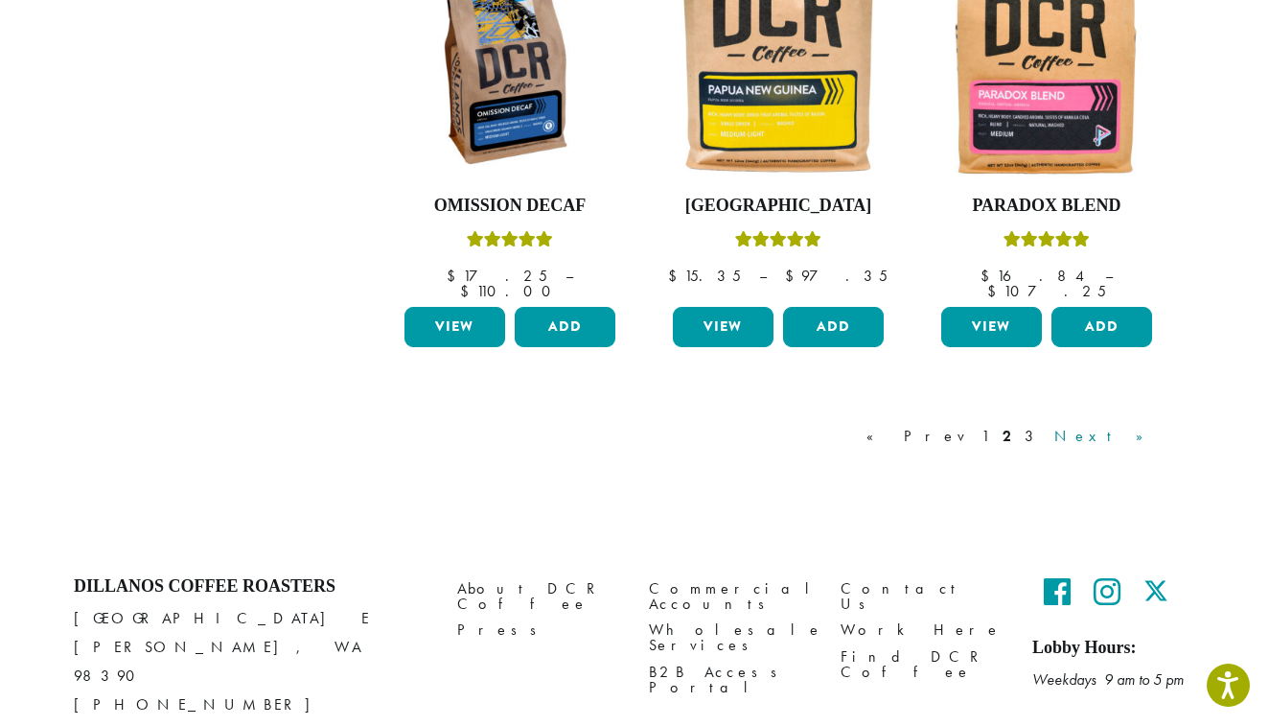
click at [1133, 425] on link "Next »" at bounding box center [1105, 436] width 110 height 23
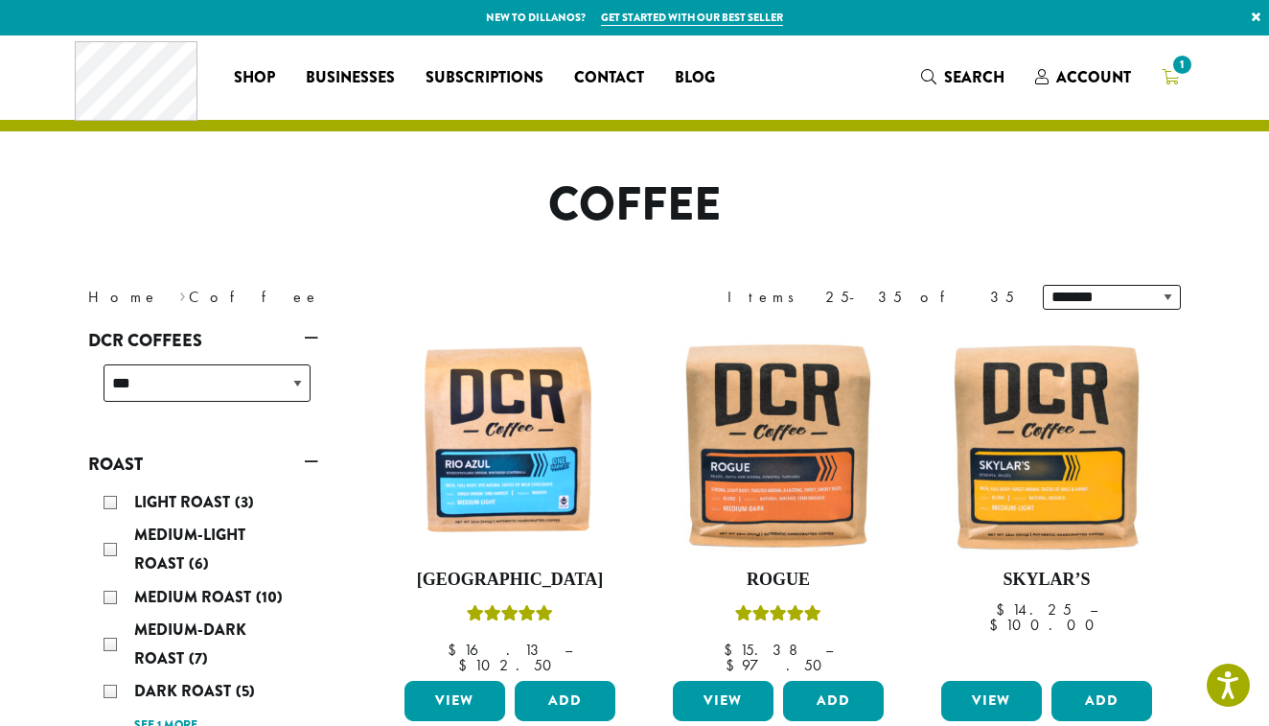
click at [1186, 67] on span "1" at bounding box center [1182, 65] width 26 height 26
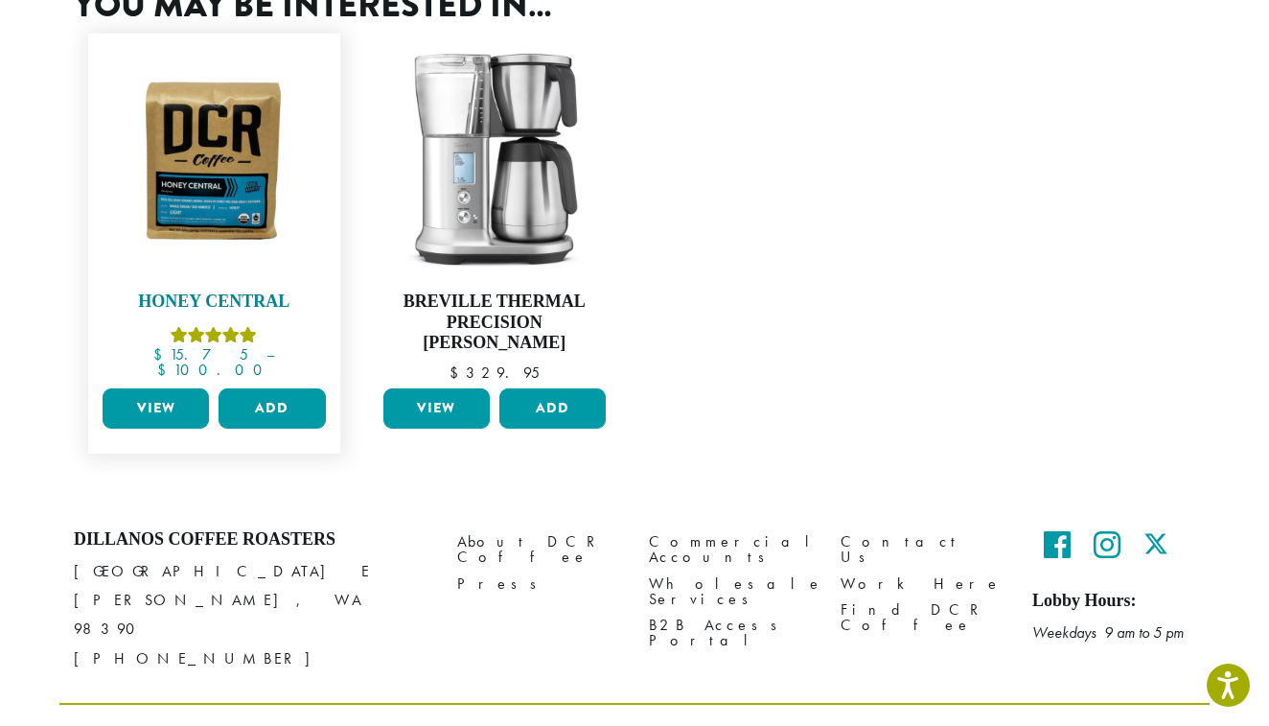
scroll to position [696, 0]
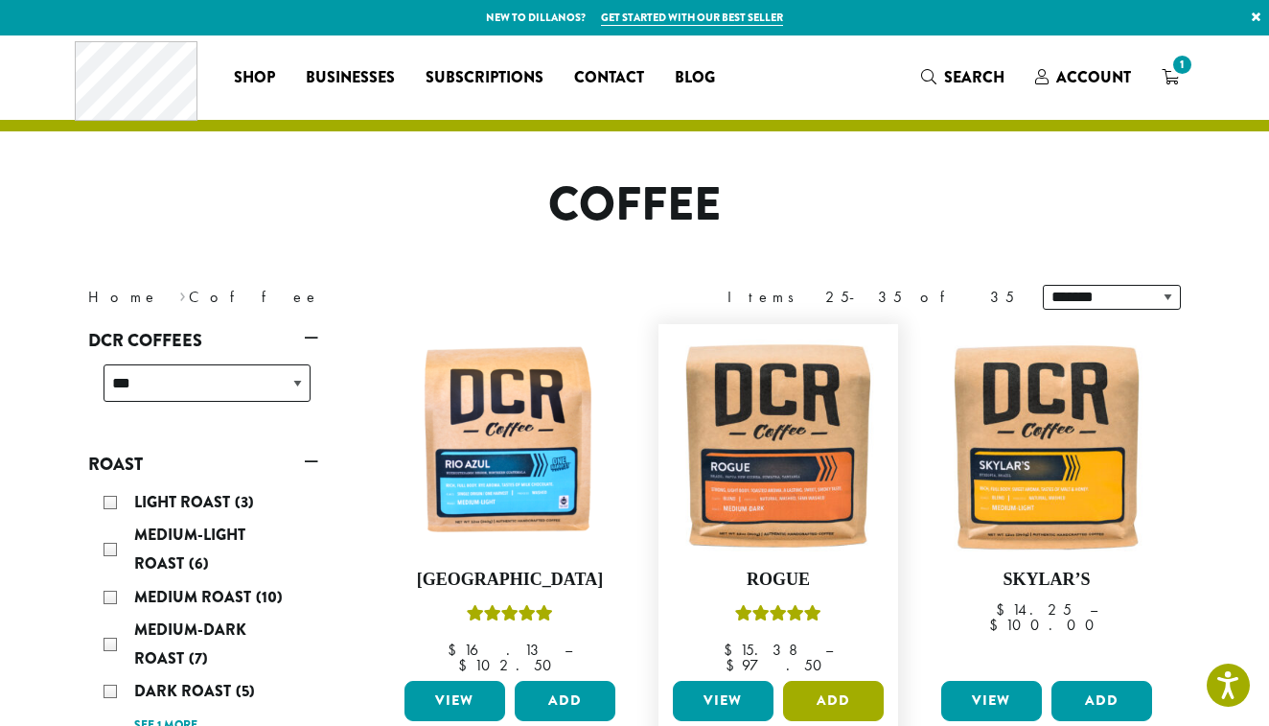
click at [839, 682] on button "Add" at bounding box center [833, 701] width 101 height 40
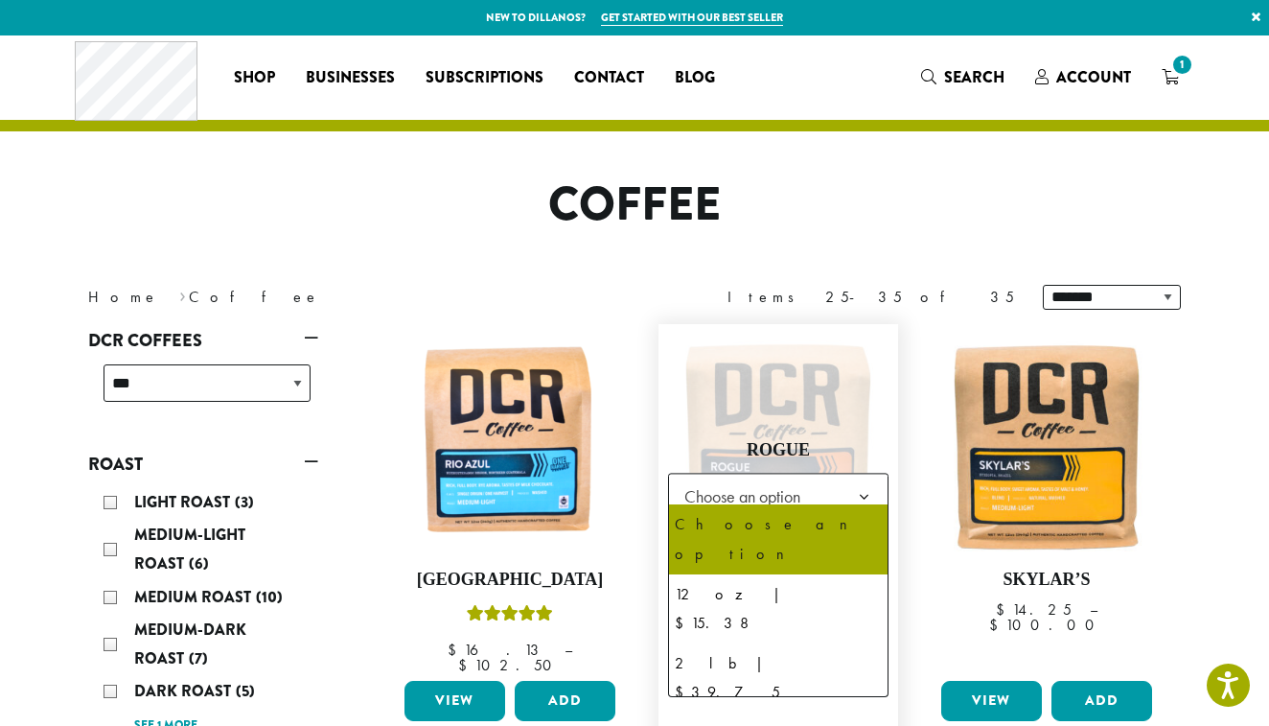
click at [843, 492] on b at bounding box center [864, 496] width 47 height 47
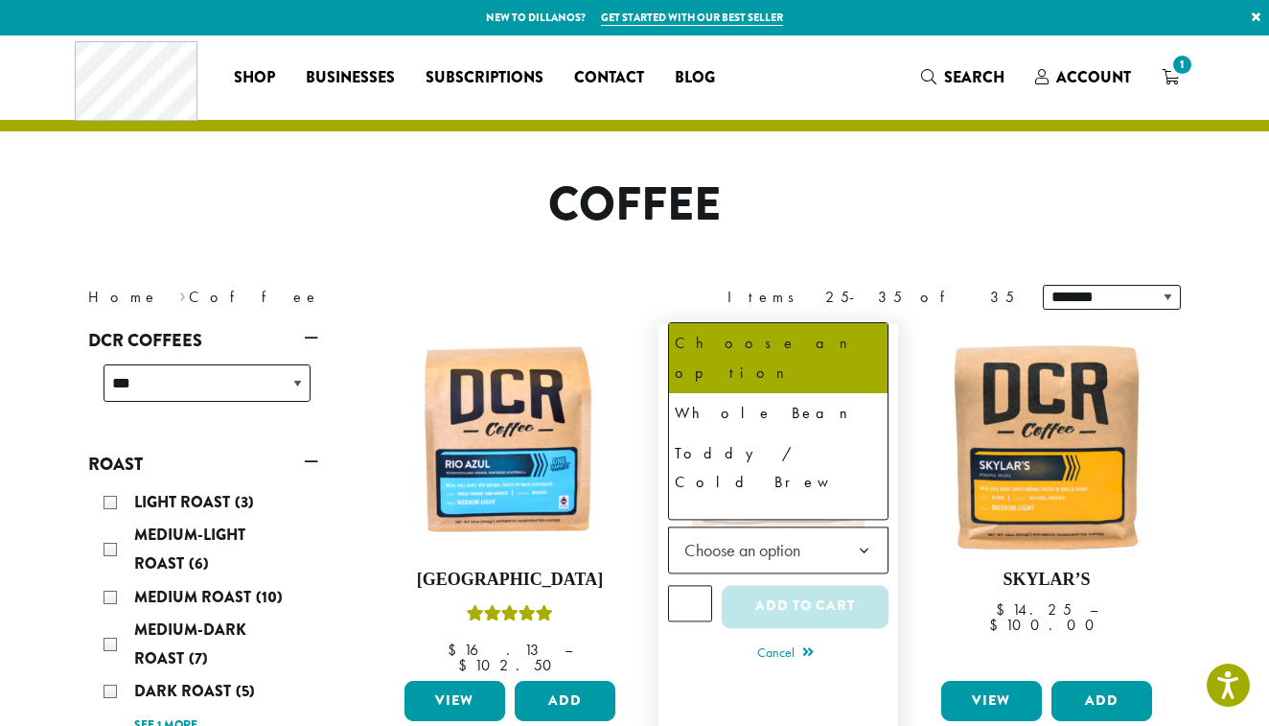
click at [773, 547] on span "Choose an option" at bounding box center [748, 549] width 143 height 37
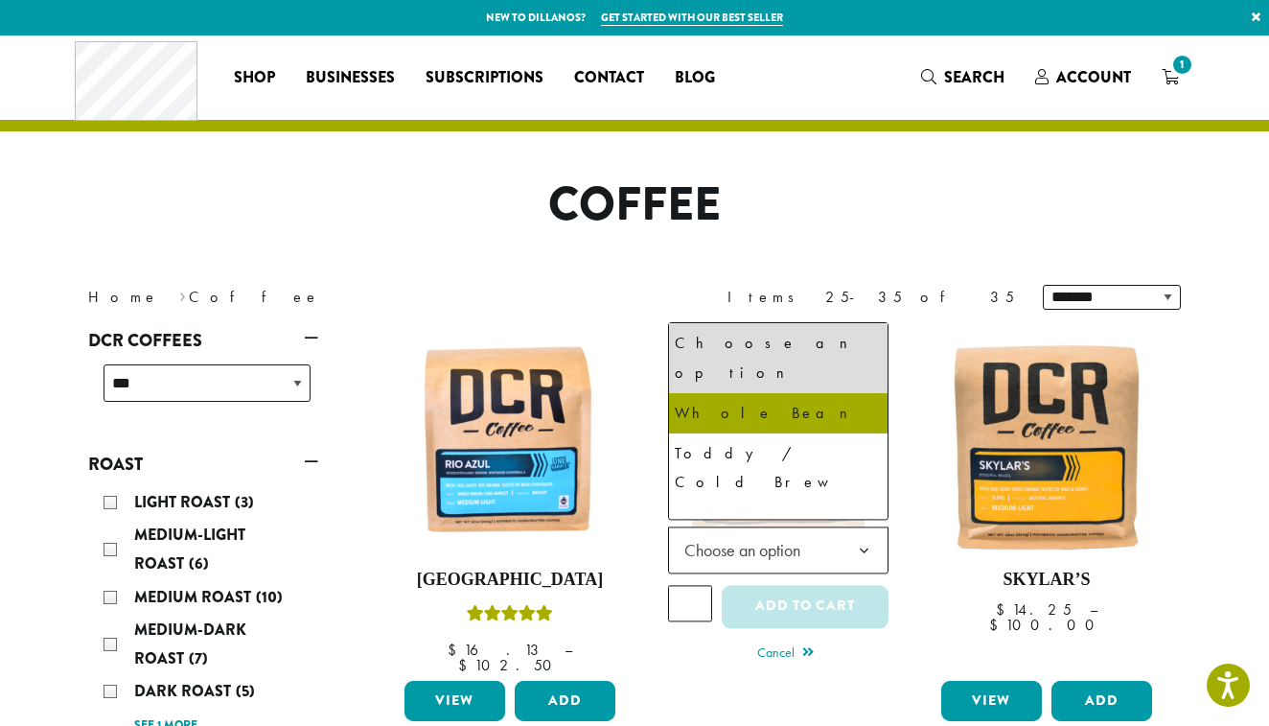
select select "*********"
select select "**********"
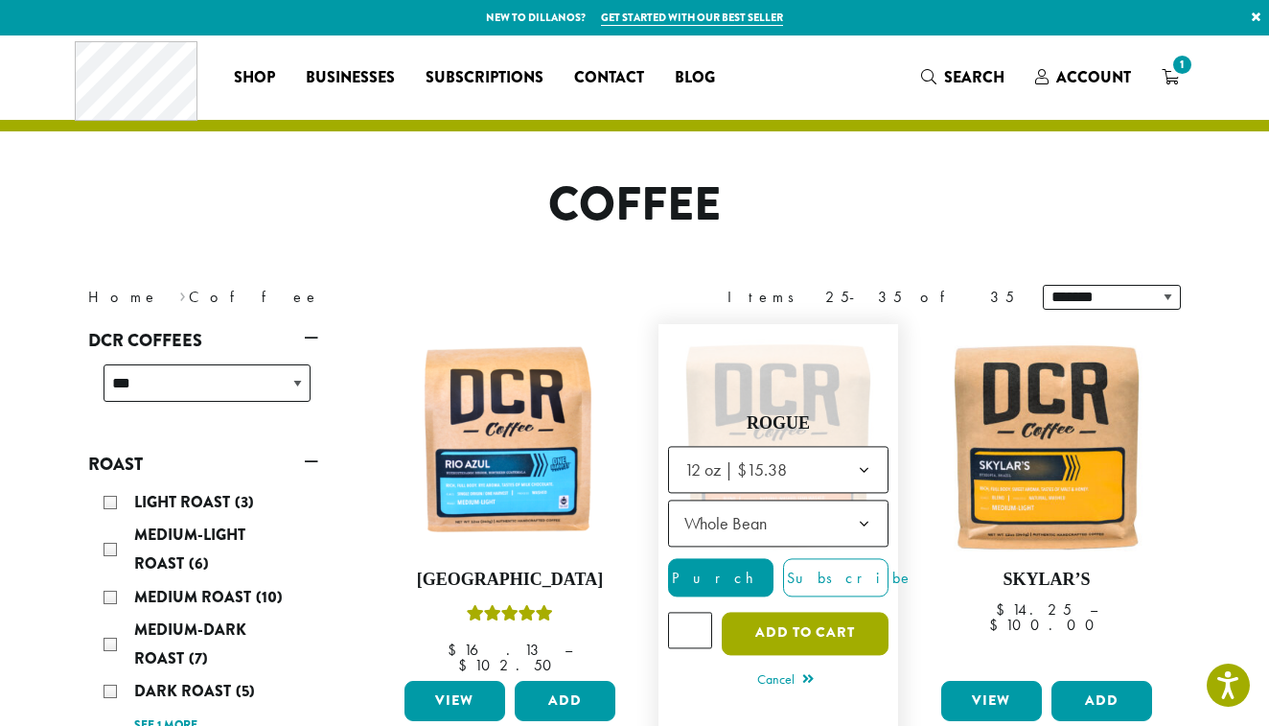
click at [828, 632] on button "Add to cart" at bounding box center [805, 633] width 167 height 43
click at [784, 621] on button "Add to cart" at bounding box center [805, 633] width 167 height 43
click at [822, 623] on button "Add to cart" at bounding box center [805, 633] width 167 height 43
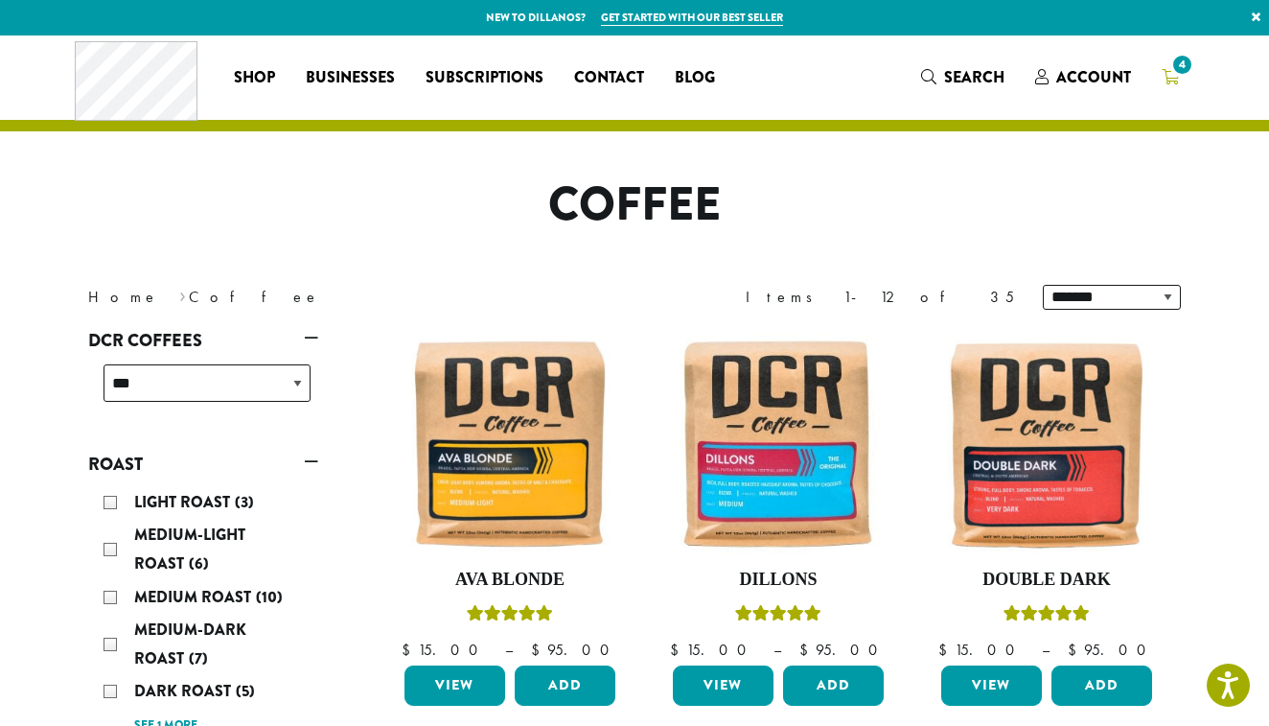
click at [1174, 78] on icon "4" at bounding box center [1170, 76] width 17 height 15
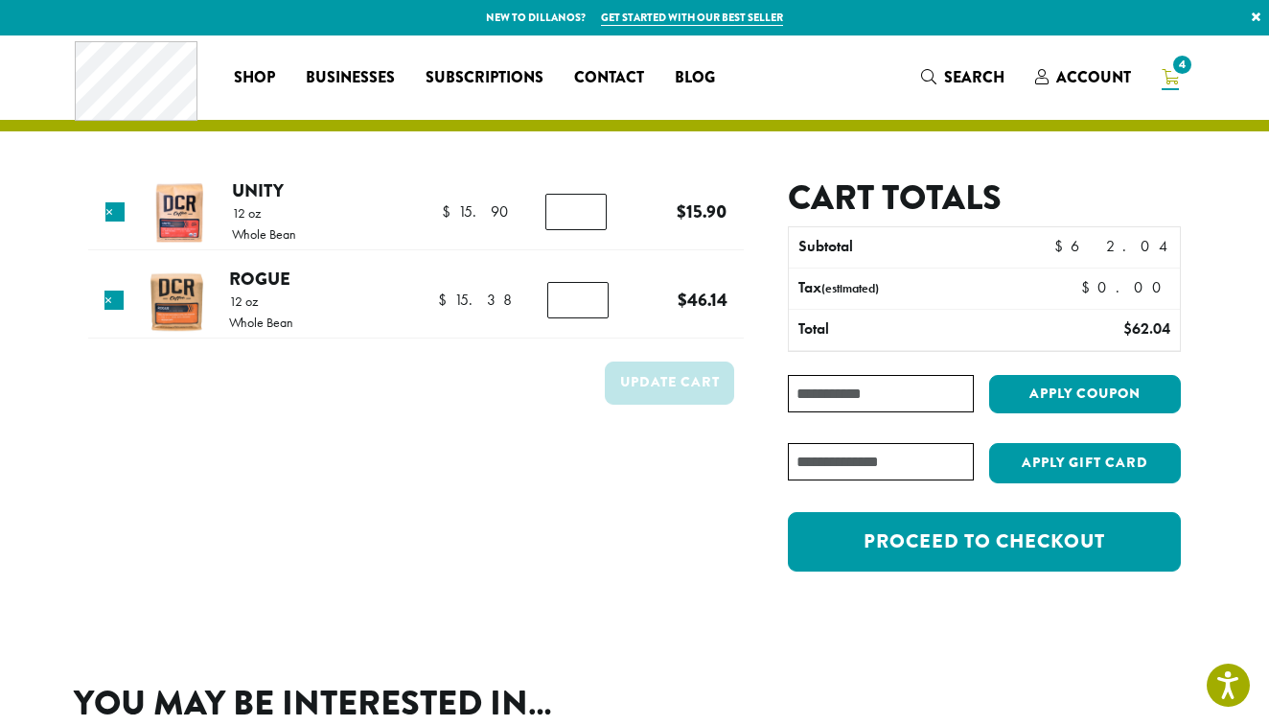
click at [591, 306] on input "*" at bounding box center [577, 300] width 61 height 36
type input "*"
click at [589, 304] on input "*" at bounding box center [577, 300] width 61 height 36
click at [635, 380] on button "Update cart" at bounding box center [669, 382] width 129 height 43
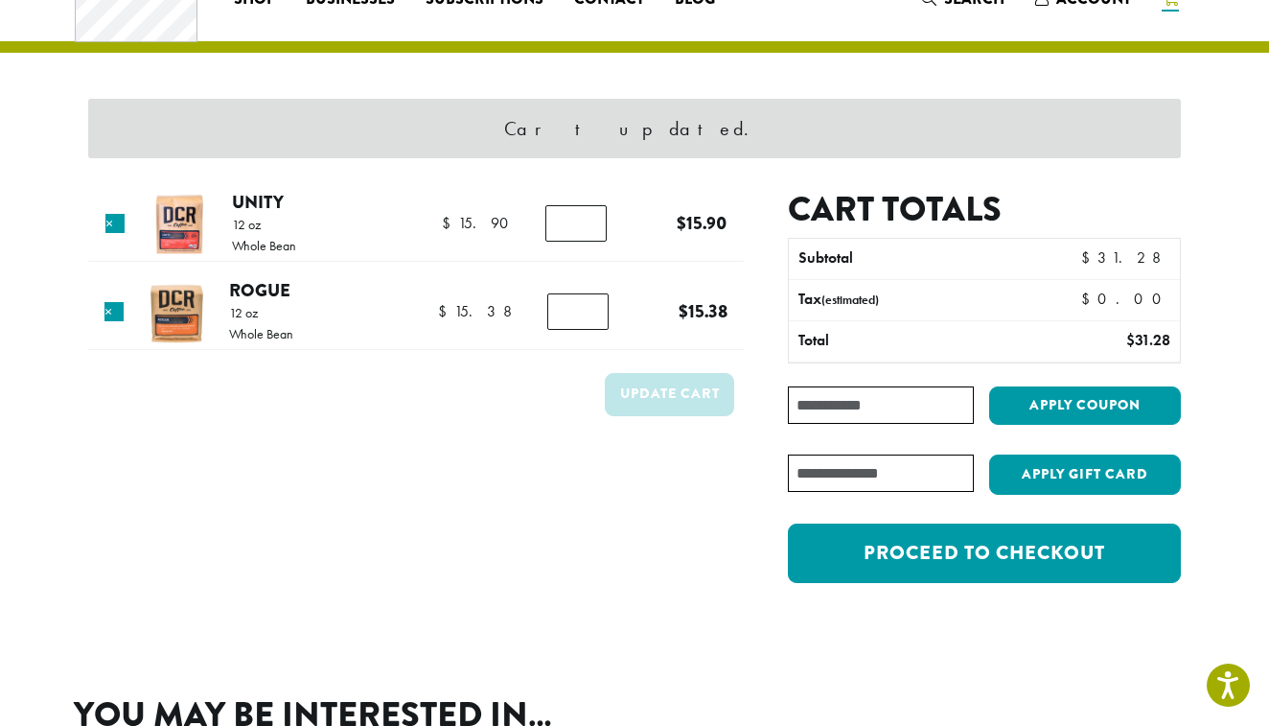
scroll to position [81, 0]
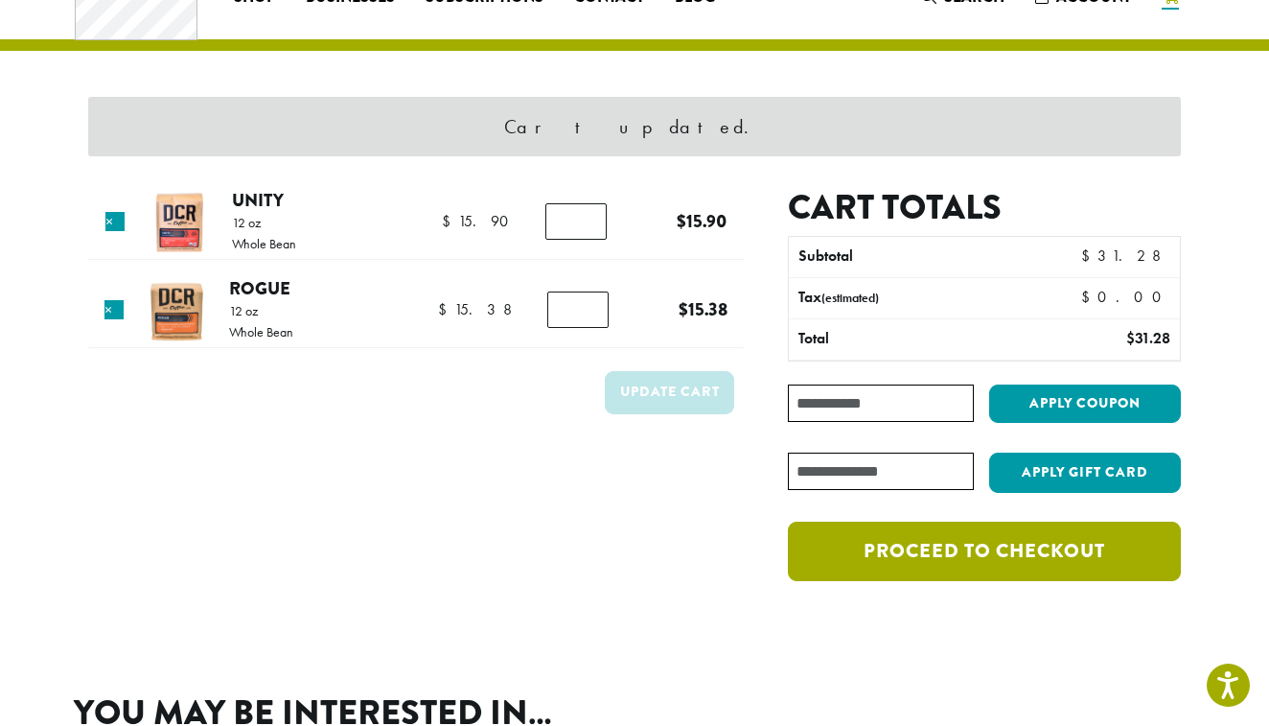
click at [958, 544] on link "Proceed to checkout" at bounding box center [984, 550] width 393 height 59
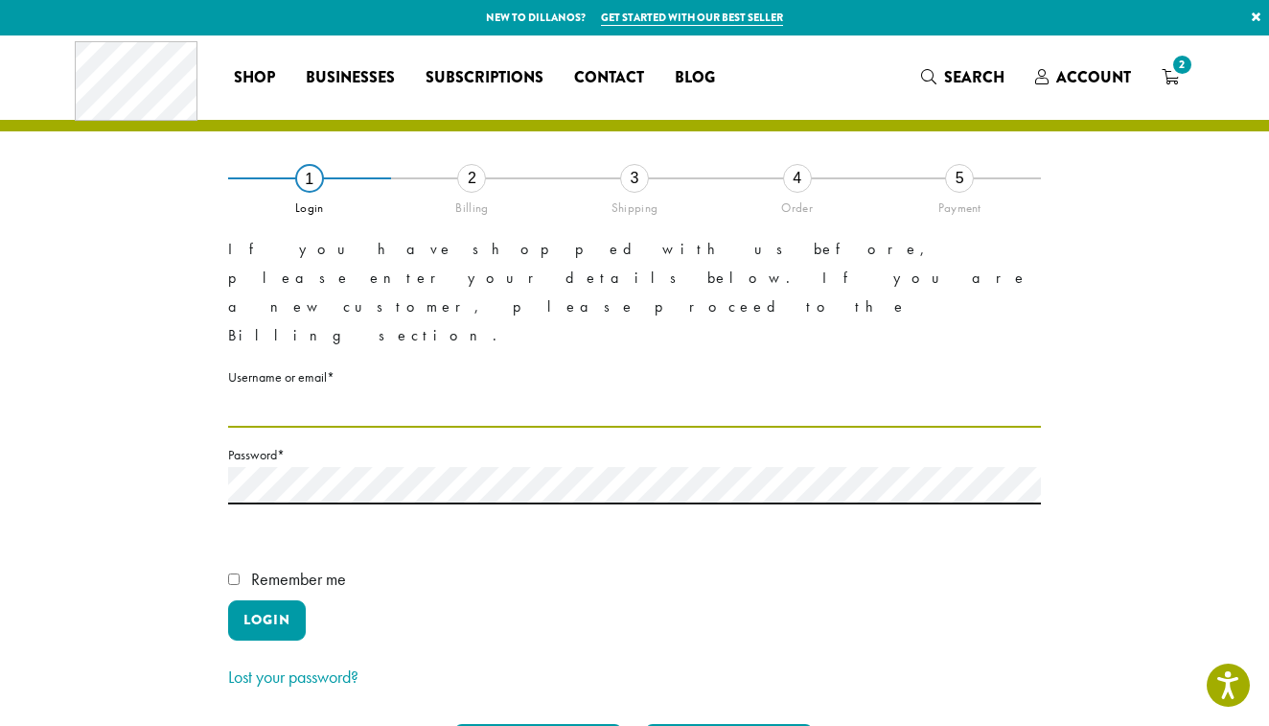
type input "**********"
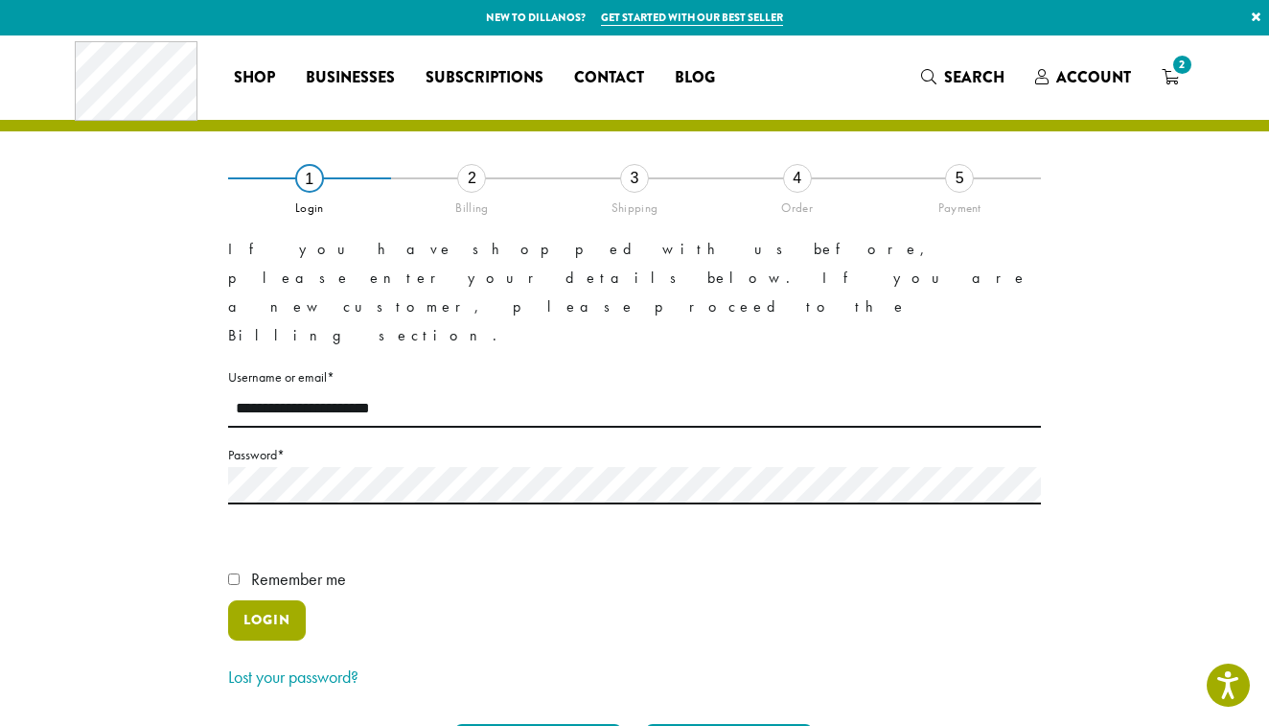
click at [259, 600] on button "Login" at bounding box center [267, 620] width 78 height 40
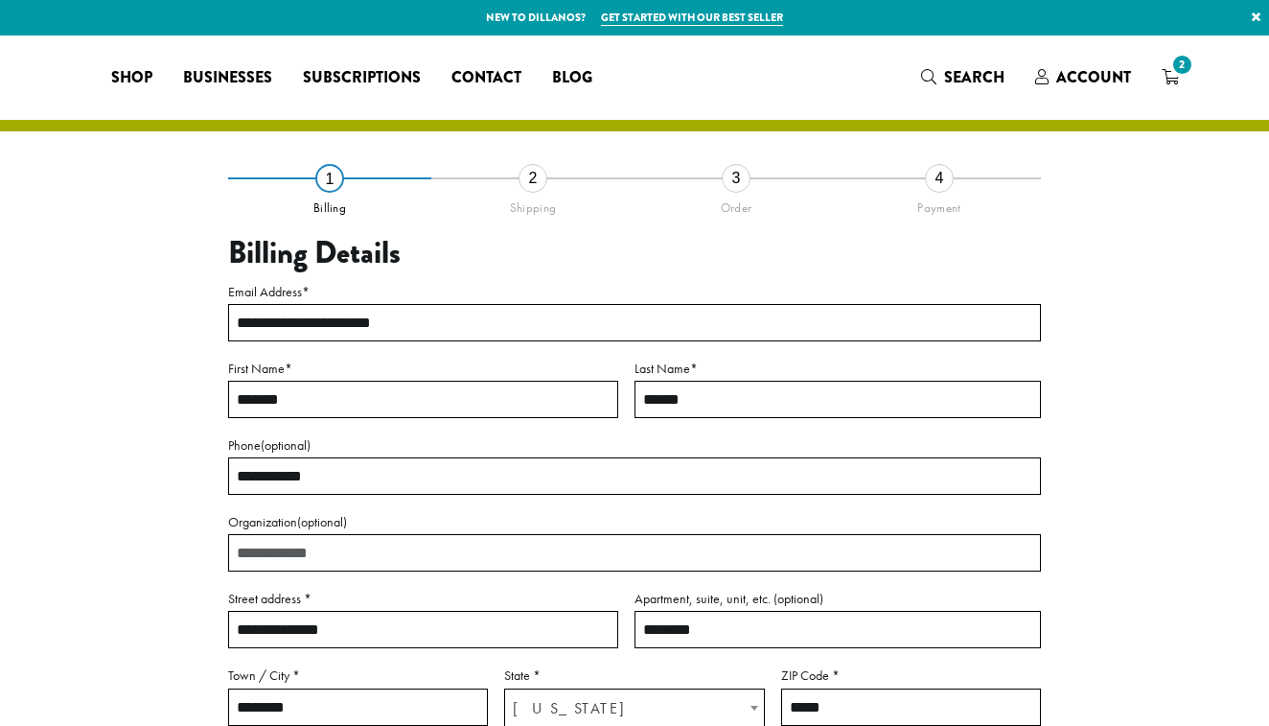
select select "**"
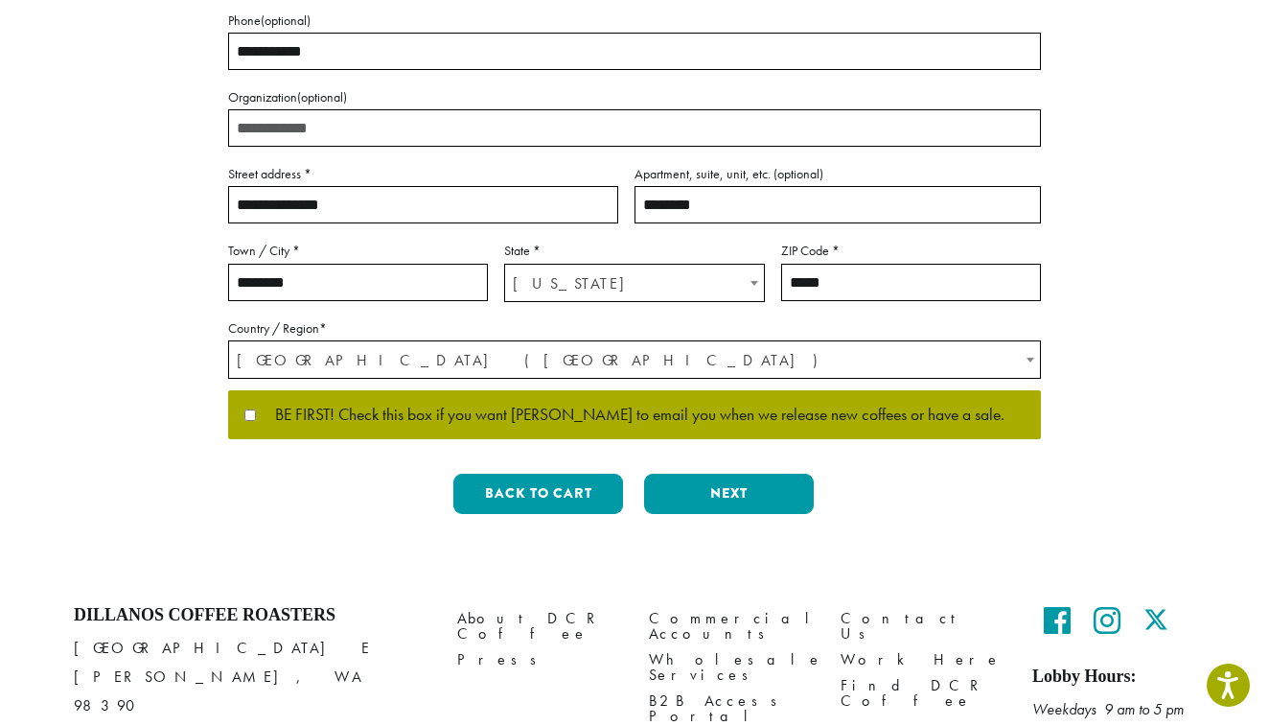
scroll to position [426, 0]
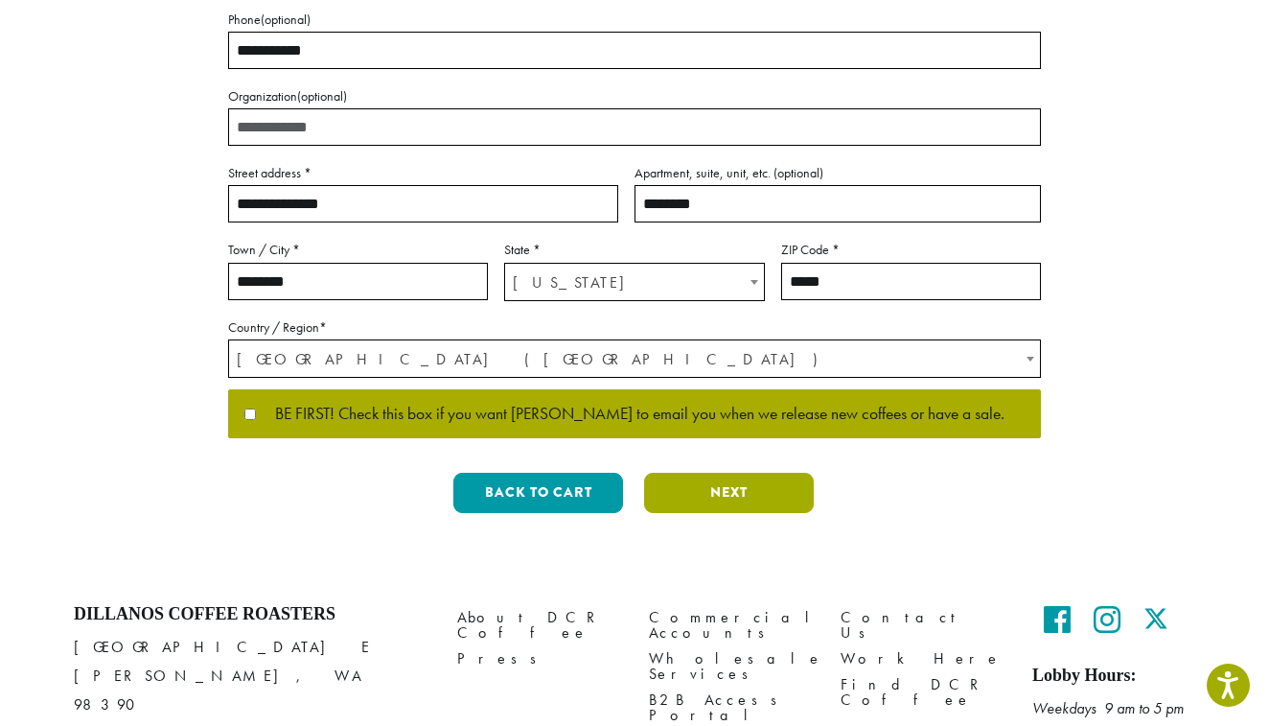
click at [729, 485] on button "Next" at bounding box center [729, 493] width 170 height 40
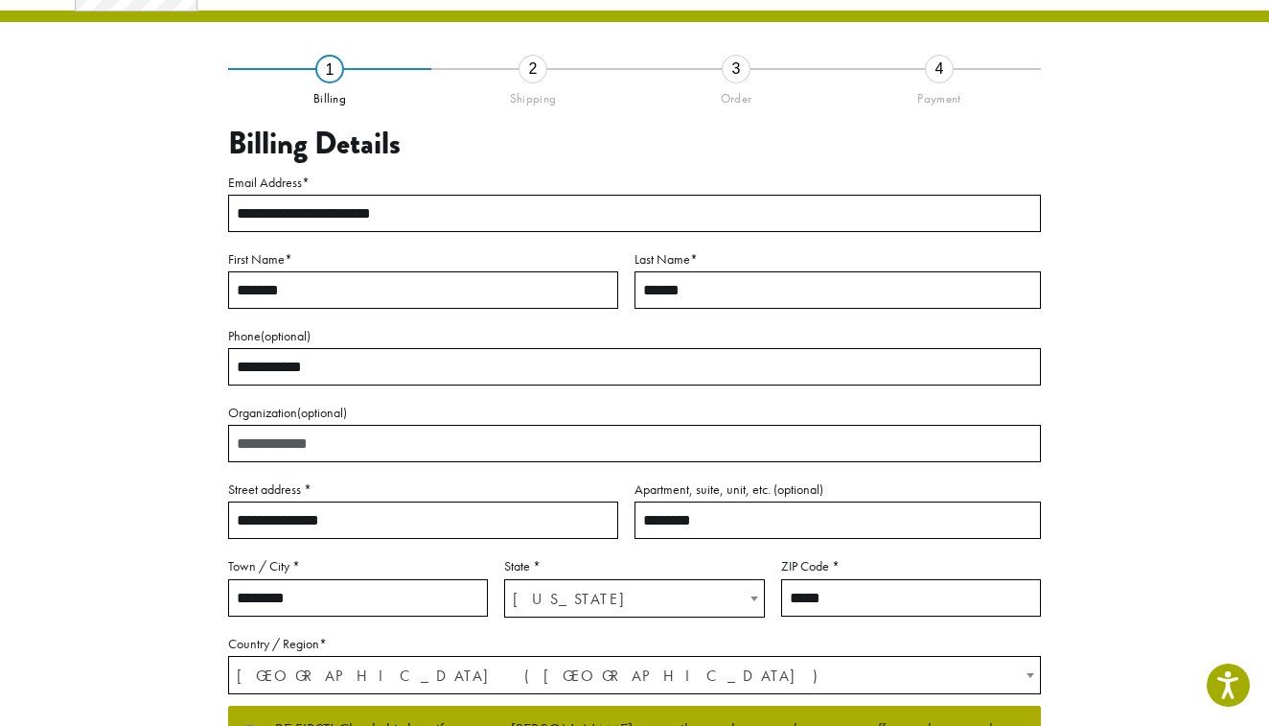
scroll to position [82, 0]
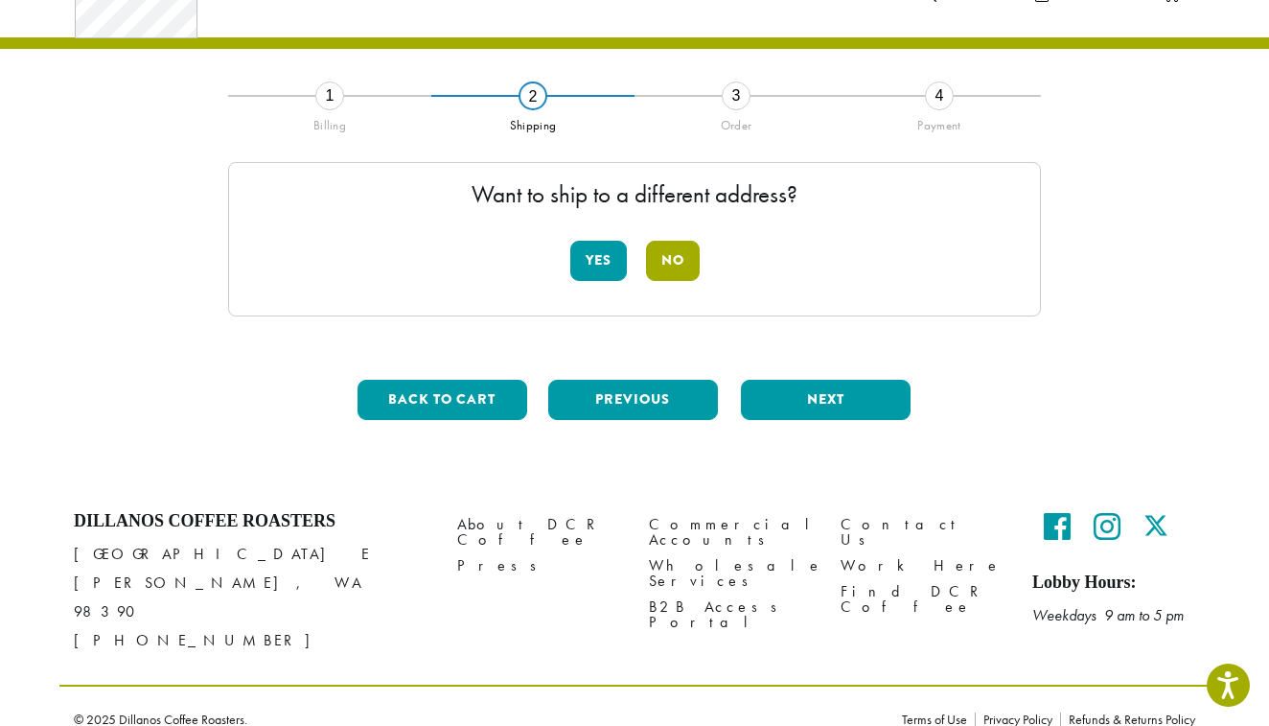
click at [677, 253] on button "No" at bounding box center [673, 261] width 54 height 40
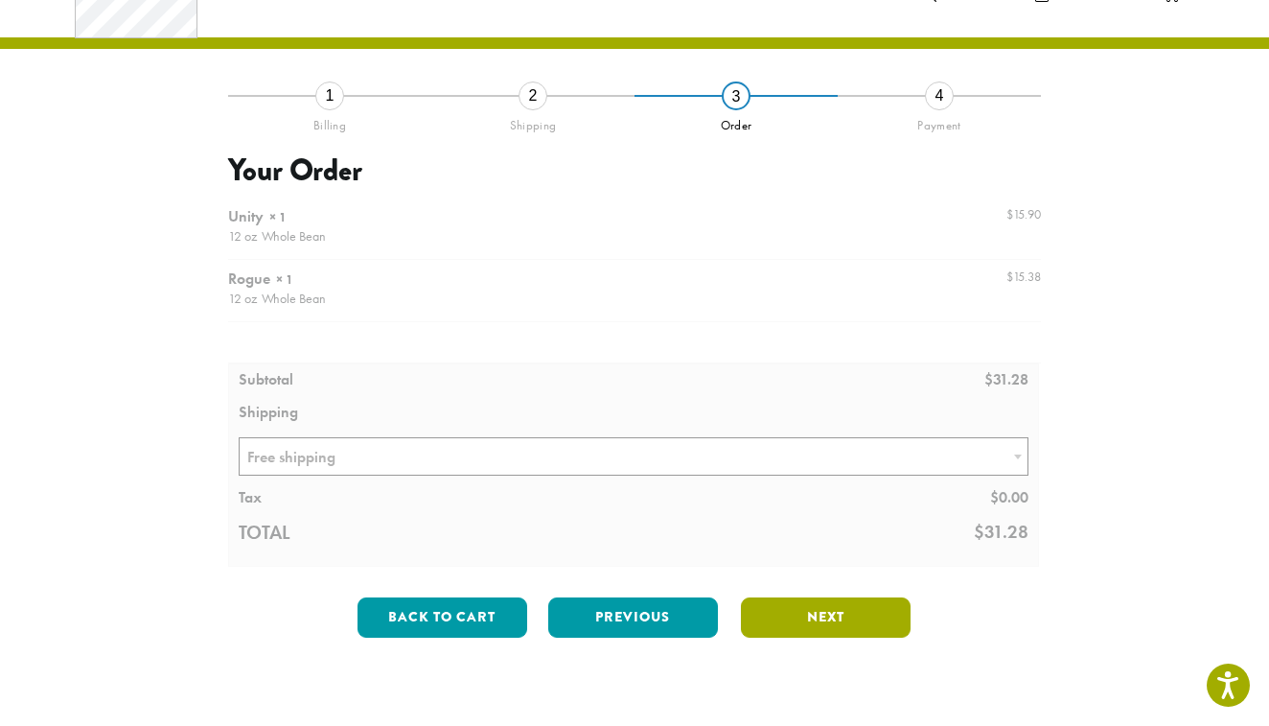
click at [820, 615] on button "Next" at bounding box center [826, 617] width 170 height 40
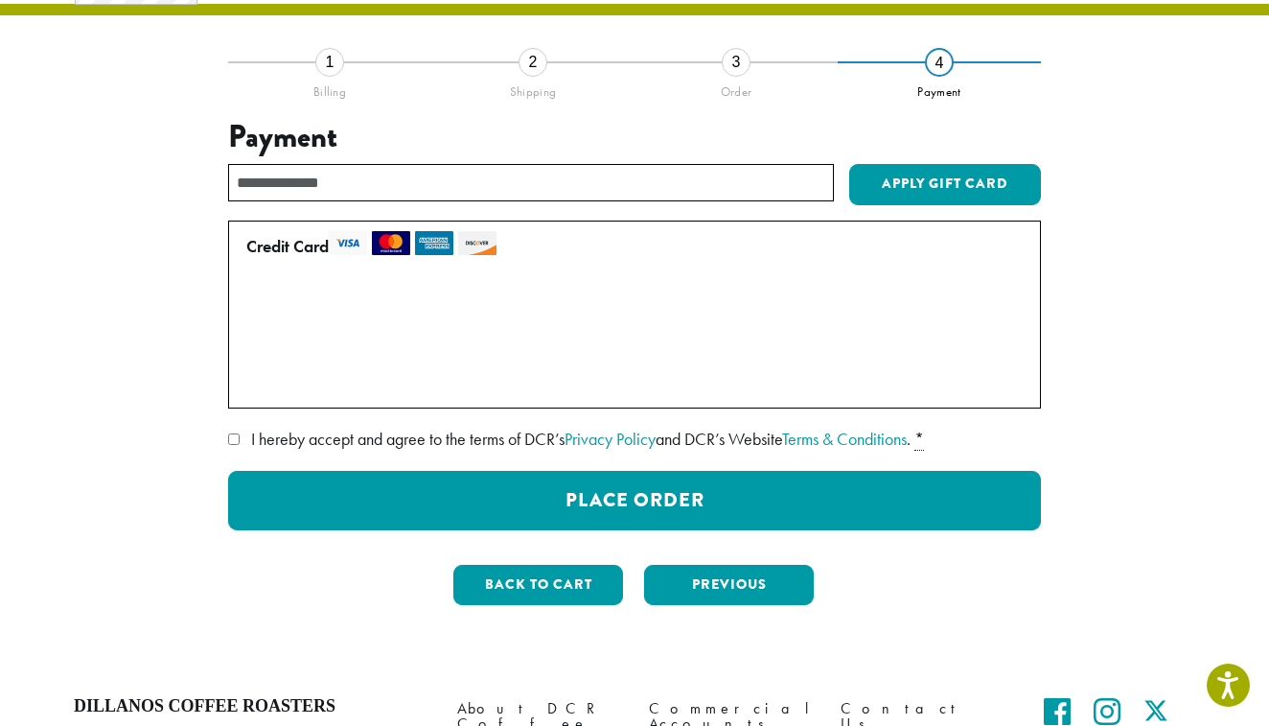
scroll to position [116, 0]
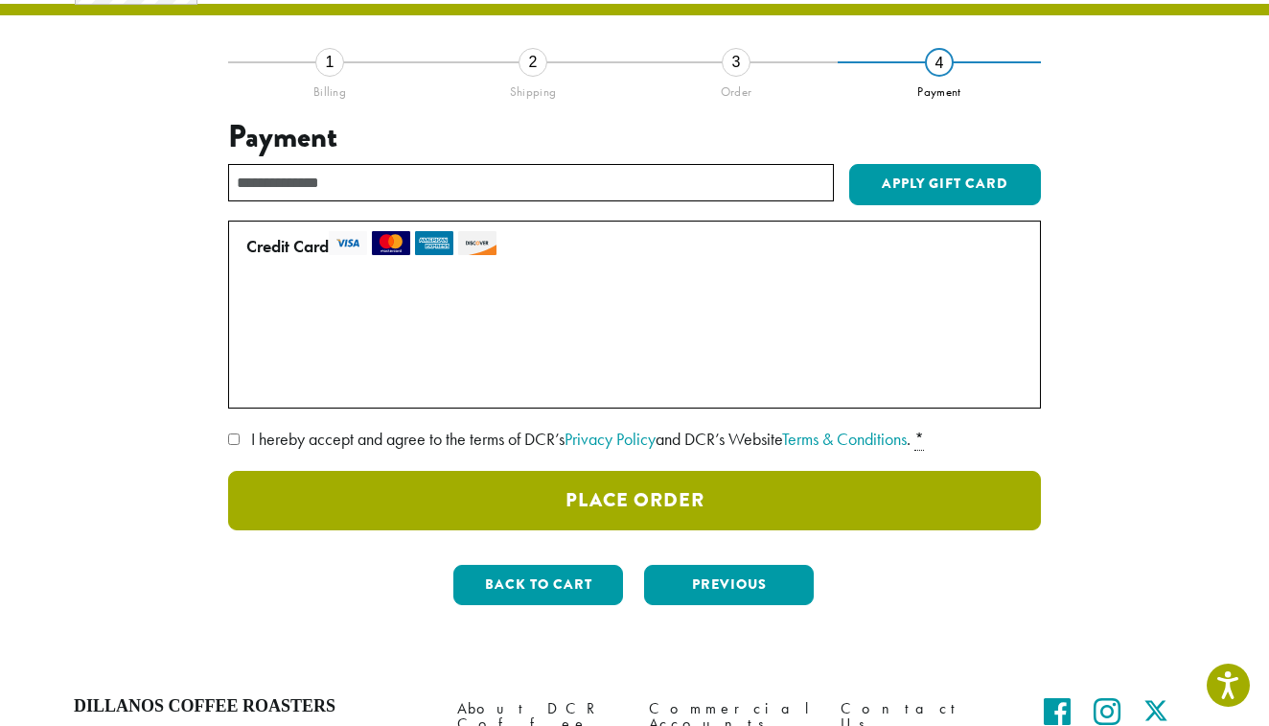
click at [679, 493] on button "Place Order" at bounding box center [634, 500] width 813 height 59
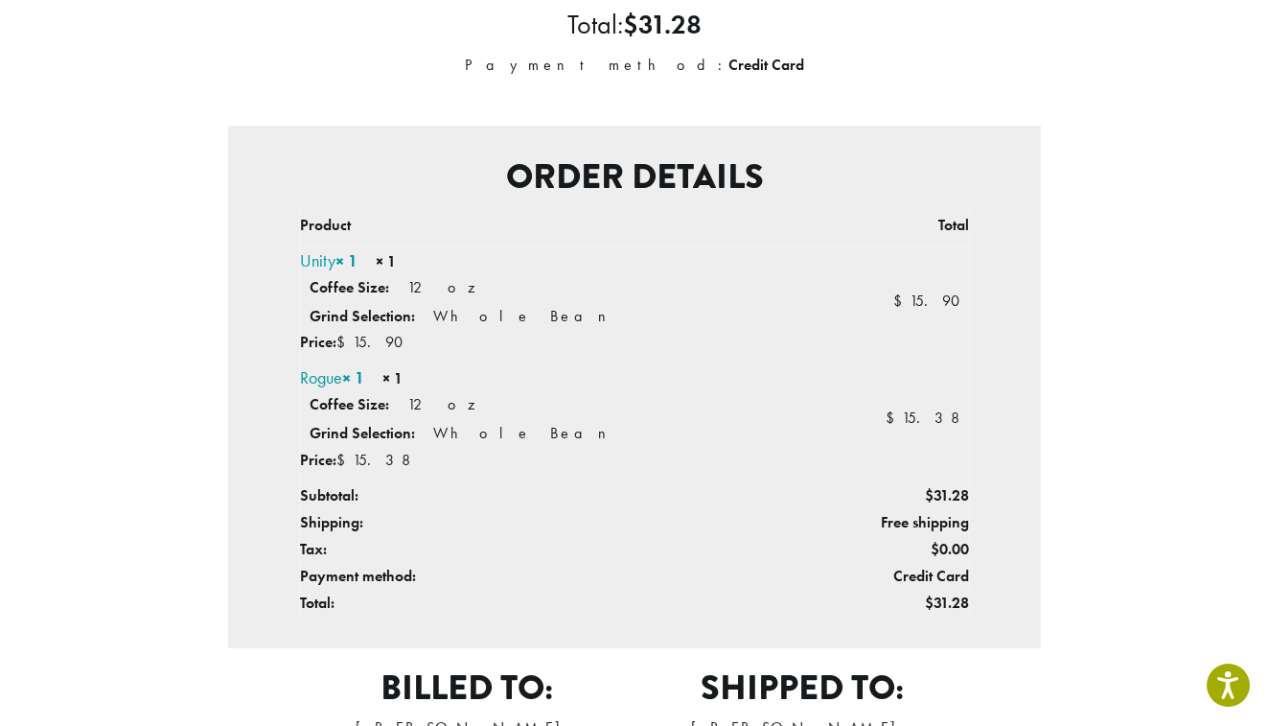
scroll to position [363, 0]
